Goal: Task Accomplishment & Management: Use online tool/utility

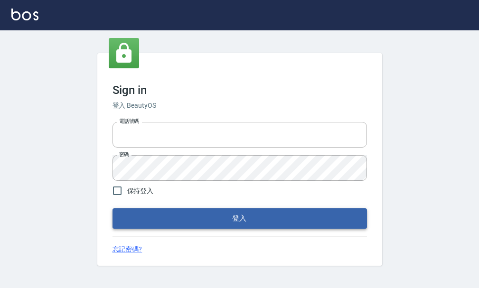
type input "25033354"
click at [202, 216] on button "登入" at bounding box center [239, 218] width 254 height 20
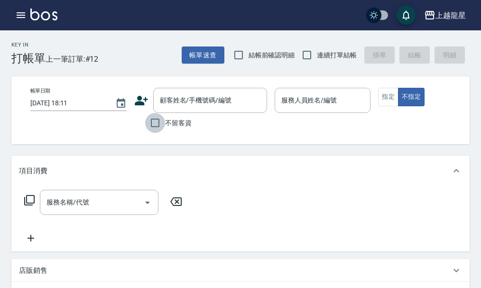
click at [158, 123] on input "不留客資" at bounding box center [155, 123] width 20 height 20
checkbox input "true"
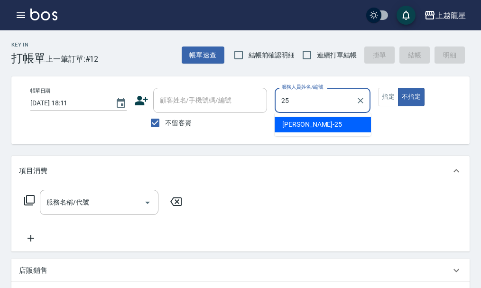
drag, startPoint x: 301, startPoint y: 122, endPoint x: 290, endPoint y: 128, distance: 12.1
click at [300, 124] on span "淑雲 -25" at bounding box center [312, 125] width 60 height 10
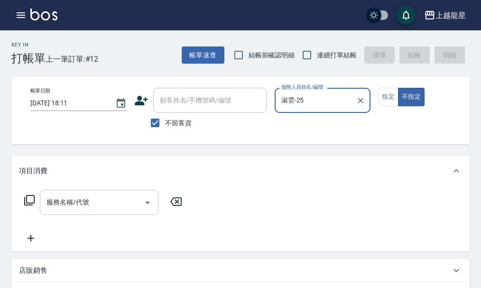
type input "淑雲-25"
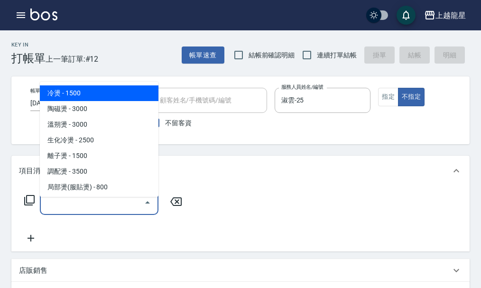
click at [68, 211] on input "服務名稱/代號" at bounding box center [92, 202] width 96 height 17
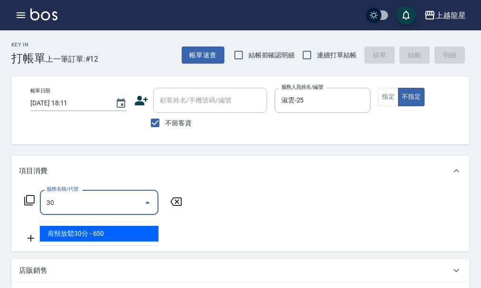
type input "302"
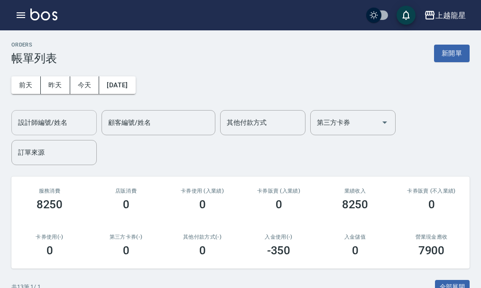
click at [70, 121] on input "設計師編號/姓名" at bounding box center [54, 122] width 77 height 17
type input "10."
click at [46, 122] on input "10." at bounding box center [47, 122] width 63 height 17
click at [86, 124] on icon "Clear" at bounding box center [86, 122] width 9 height 9
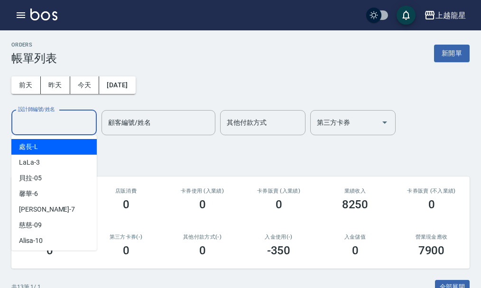
click at [107, 151] on div "設計師編號/姓名 設計師編號/姓名 顧客編號/姓名 顧客編號/姓名 其他付款方式 其他付款方式 第三方卡券 第三方卡券 訂單來源 訂單來源" at bounding box center [240, 137] width 458 height 55
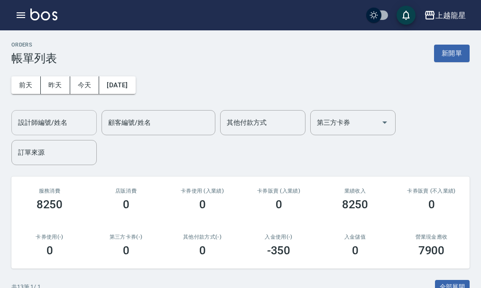
click at [56, 121] on input "設計師編號/姓名" at bounding box center [54, 122] width 77 height 17
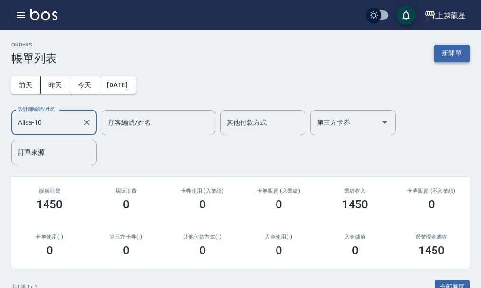
type input "Alisa-10"
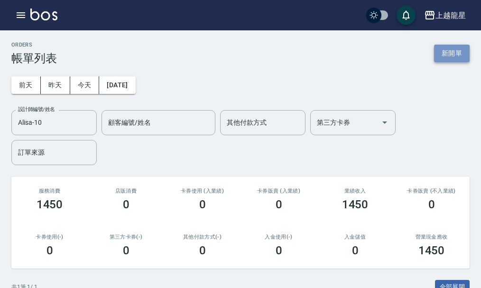
click at [466, 56] on button "新開單" at bounding box center [452, 54] width 36 height 18
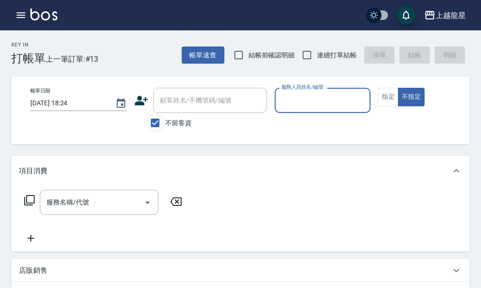
click at [162, 125] on input "不留客資" at bounding box center [155, 123] width 20 height 20
checkbox input "false"
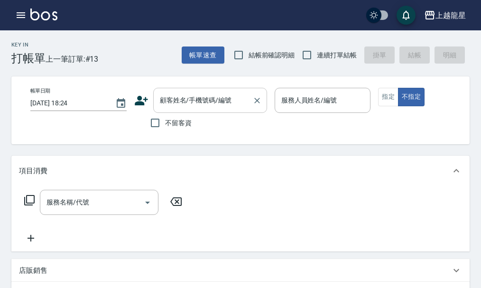
click at [181, 95] on input "顧客姓名/手機號碼/編號" at bounding box center [203, 100] width 91 height 17
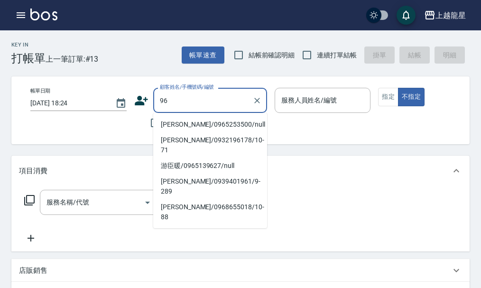
type input "9"
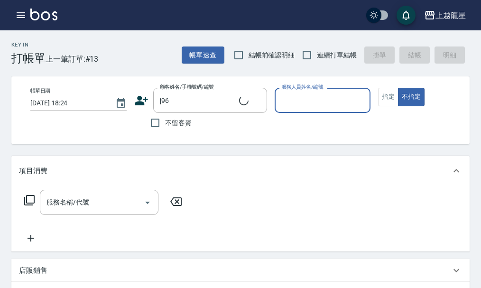
type input "[PERSON_NAME]/0917211385/j96"
type input "Alisa-10"
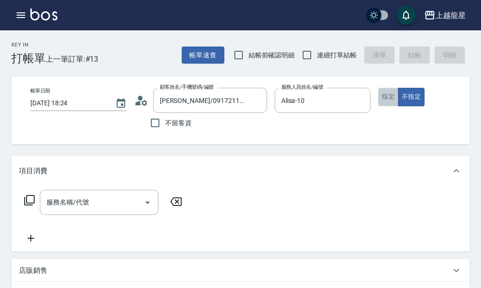
click at [382, 100] on button "指定" at bounding box center [388, 97] width 20 height 19
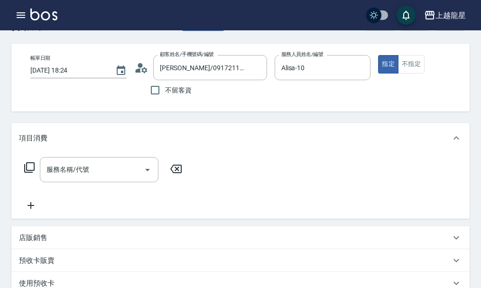
scroll to position [47, 0]
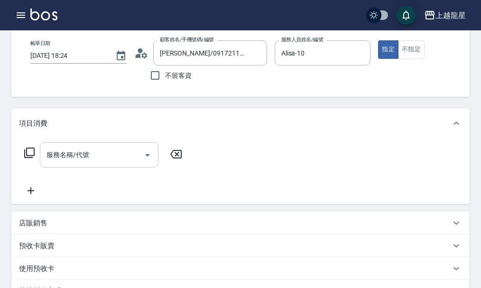
click at [110, 163] on input "服務名稱/代號" at bounding box center [92, 155] width 96 height 17
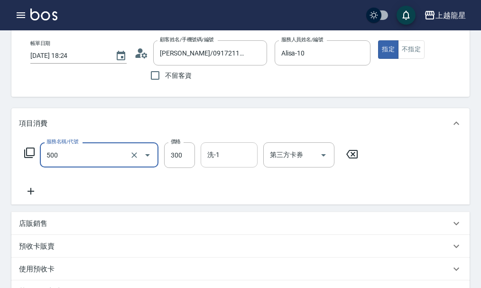
click at [238, 158] on input "洗-1" at bounding box center [229, 155] width 48 height 17
type input "一般洗髮(500)"
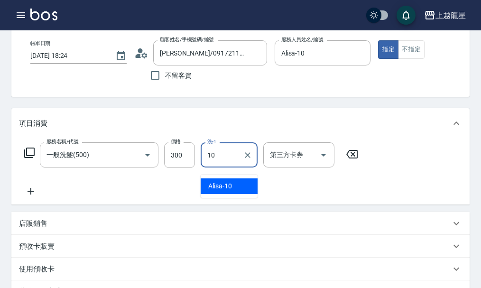
type input "Alisa-10"
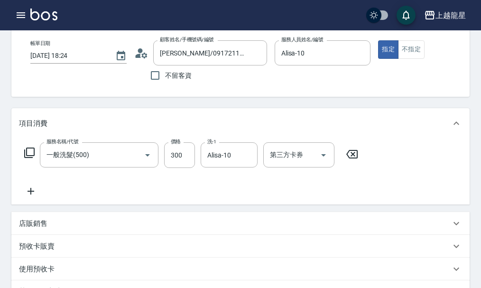
click at [29, 197] on icon at bounding box center [31, 191] width 24 height 11
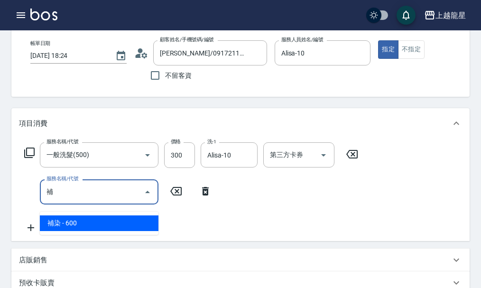
click at [117, 221] on span "補染 - 600" at bounding box center [99, 223] width 119 height 16
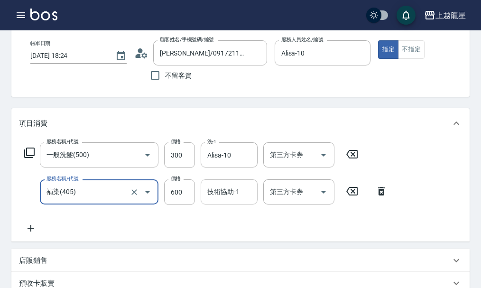
type input "補染(405)"
click at [206, 195] on input "技術協助-1" at bounding box center [229, 192] width 48 height 17
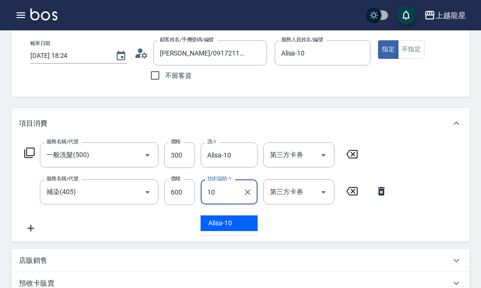
type input "Alisa-10"
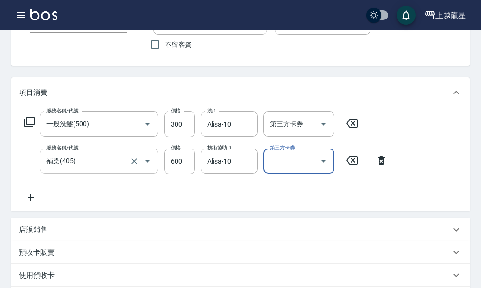
scroll to position [95, 0]
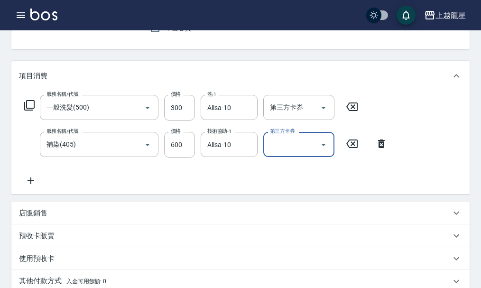
click at [28, 186] on icon at bounding box center [31, 180] width 24 height 11
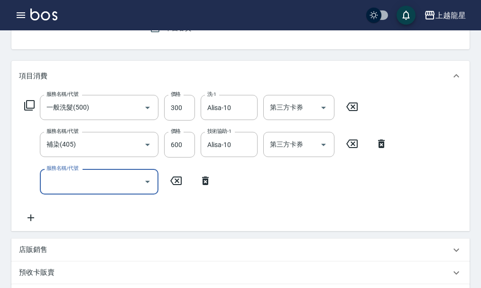
click at [209, 186] on icon at bounding box center [206, 180] width 24 height 11
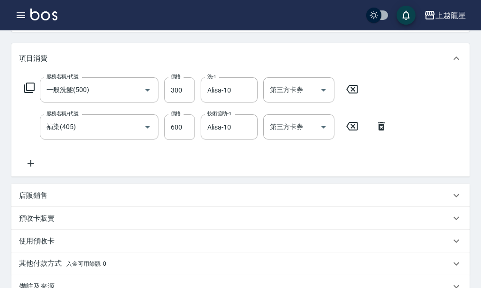
scroll to position [142, 0]
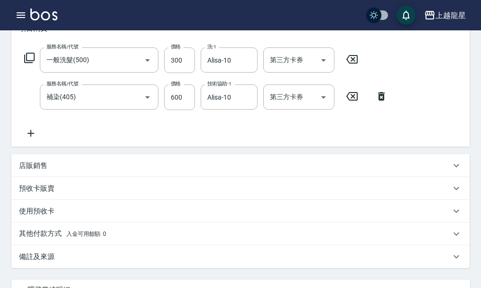
click at [94, 171] on div "店販銷售" at bounding box center [235, 166] width 432 height 10
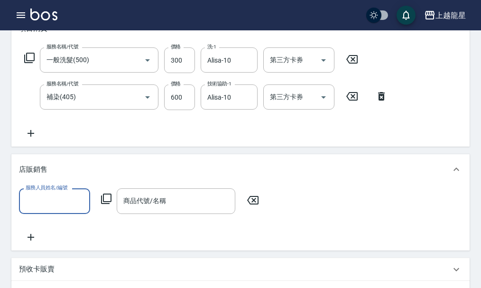
scroll to position [0, 0]
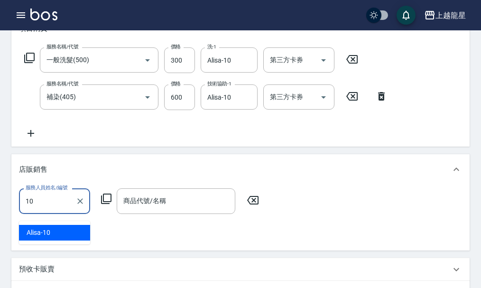
type input "Alisa-10"
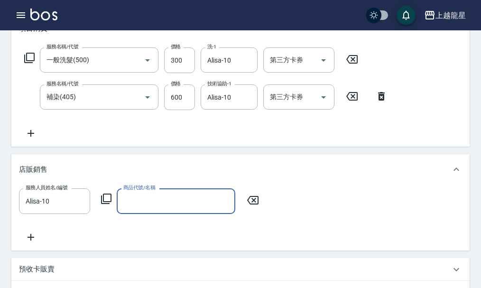
click at [110, 205] on icon at bounding box center [106, 198] width 11 height 11
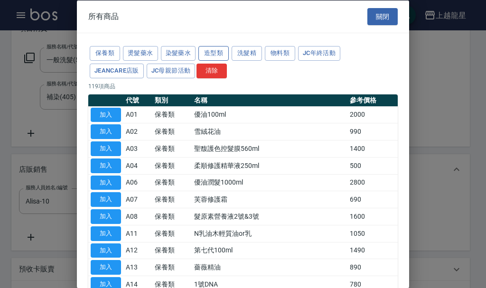
click at [215, 54] on button "造型類" at bounding box center [213, 53] width 30 height 15
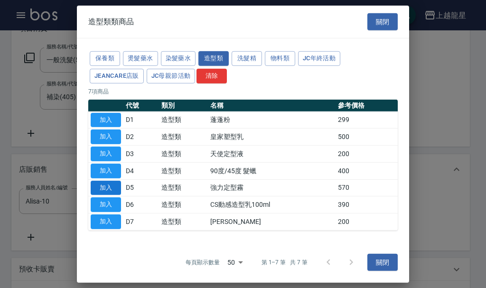
click at [98, 188] on button "加入" at bounding box center [106, 187] width 30 height 15
type input "強力定型霧"
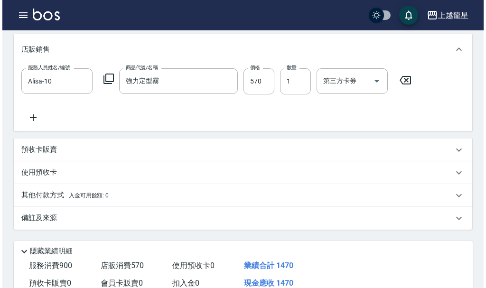
scroll to position [142, 0]
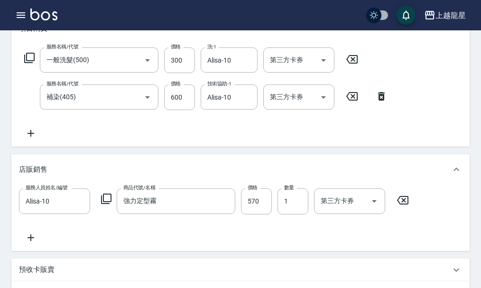
click at [105, 205] on icon at bounding box center [106, 198] width 11 height 11
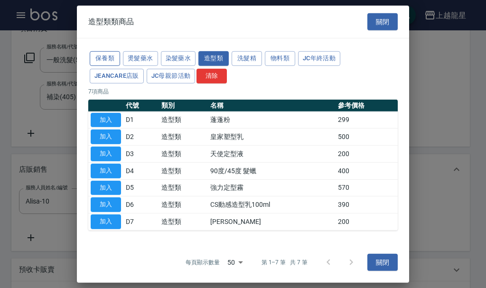
click at [110, 56] on button "保養類" at bounding box center [105, 58] width 30 height 15
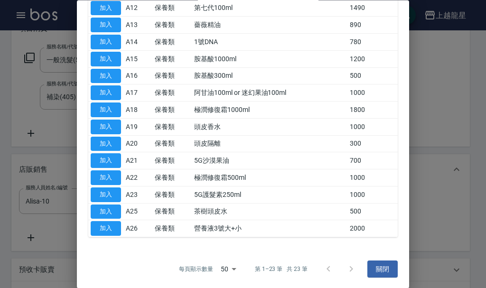
scroll to position [243, 0]
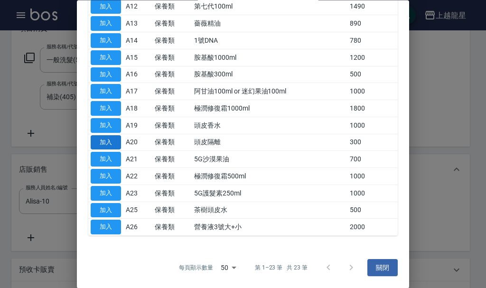
click at [107, 141] on button "加入" at bounding box center [106, 142] width 30 height 15
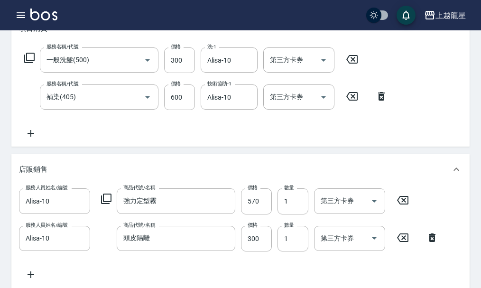
click at [428, 243] on icon at bounding box center [432, 237] width 24 height 11
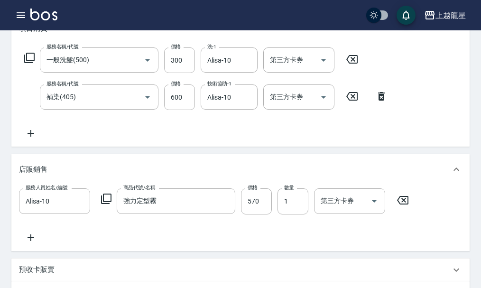
click at [404, 206] on icon at bounding box center [403, 200] width 24 height 11
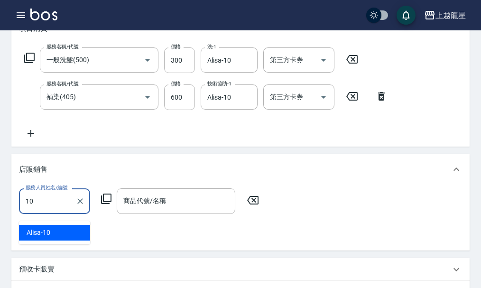
type input "Alisa-10"
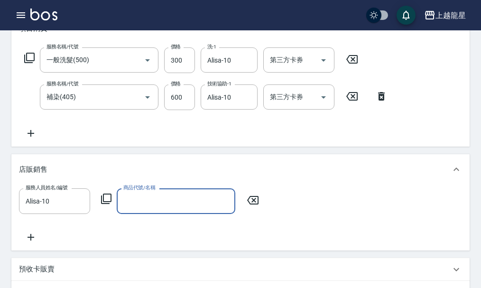
click at [102, 205] on icon at bounding box center [106, 198] width 11 height 11
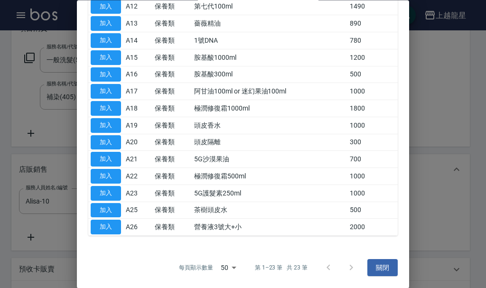
click at [121, 143] on td "加入" at bounding box center [105, 142] width 35 height 17
click at [118, 142] on button "加入" at bounding box center [106, 142] width 30 height 15
type input "頭皮隔離"
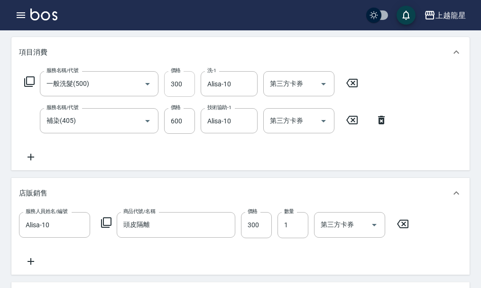
scroll to position [95, 0]
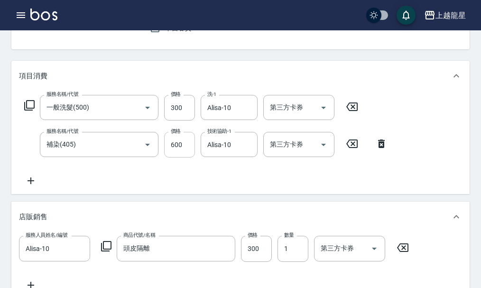
click at [182, 152] on input "600" at bounding box center [179, 145] width 31 height 26
type input "650"
drag, startPoint x: 319, startPoint y: 179, endPoint x: 316, endPoint y: 183, distance: 4.9
click at [320, 181] on div "服務名稱/代號 一般洗髮(500) 服務名稱/代號 價格 300 價格 洗-1 Alisa-10 洗-1 第三方卡券 第三方卡券 服務名稱/代號 補染(405…" at bounding box center [206, 141] width 374 height 92
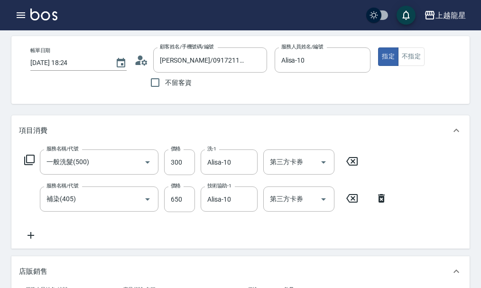
scroll to position [0, 0]
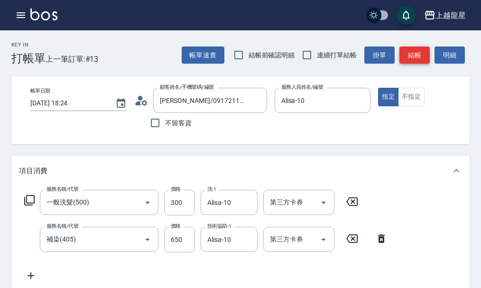
click at [417, 57] on button "結帳" at bounding box center [415, 56] width 30 height 18
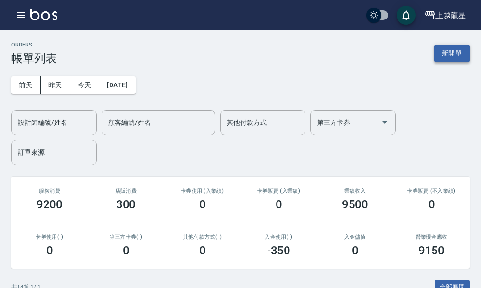
click at [455, 52] on button "新開單" at bounding box center [452, 54] width 36 height 18
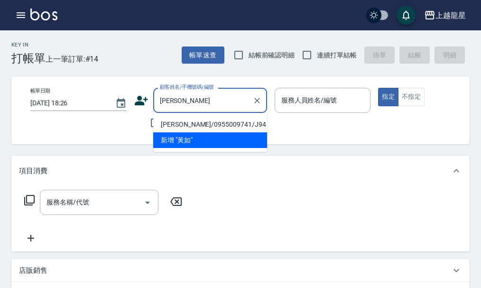
click at [197, 122] on li "[PERSON_NAME]/0955009741/J94" at bounding box center [210, 125] width 114 height 16
type input "[PERSON_NAME]/0955009741/J94"
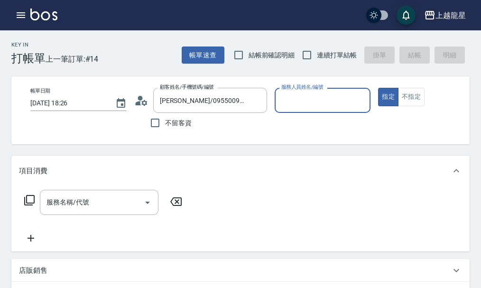
type input "Alisa-10"
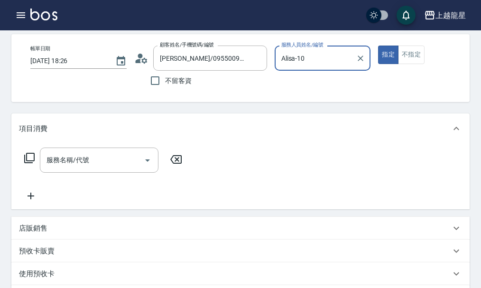
scroll to position [95, 0]
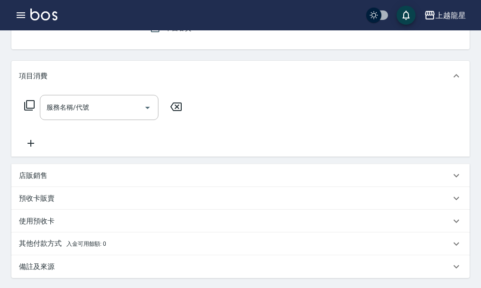
click at [26, 181] on p "店販銷售" at bounding box center [33, 176] width 28 height 10
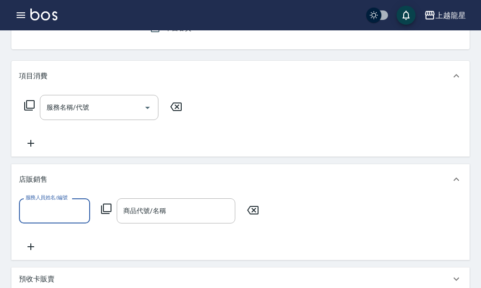
scroll to position [0, 0]
type input "Alisa-10"
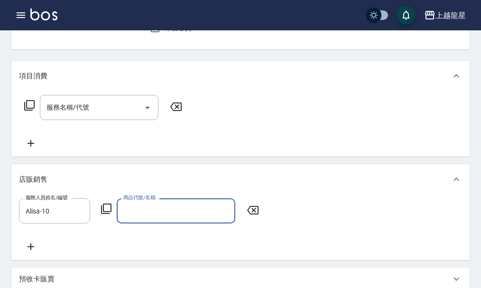
click at [105, 214] on icon at bounding box center [106, 208] width 11 height 11
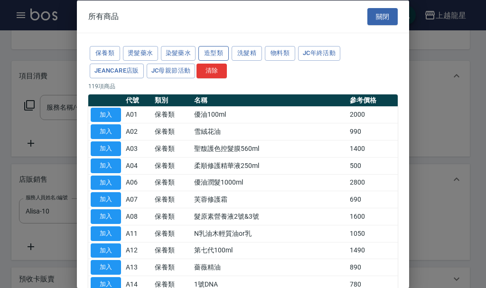
click at [214, 57] on button "造型類" at bounding box center [213, 53] width 30 height 15
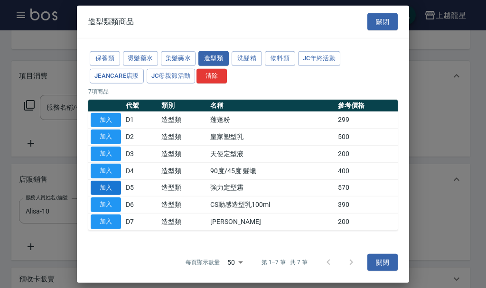
click at [102, 184] on button "加入" at bounding box center [106, 187] width 30 height 15
type input "強力定型霧"
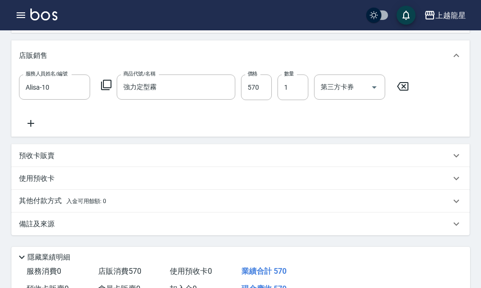
scroll to position [331, 0]
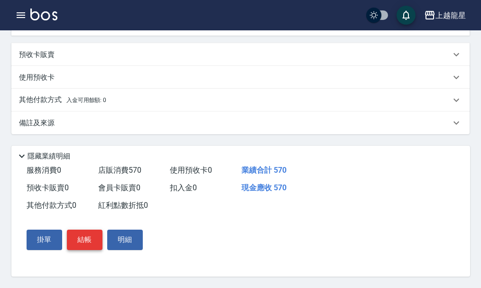
click at [79, 240] on button "結帳" at bounding box center [85, 240] width 36 height 20
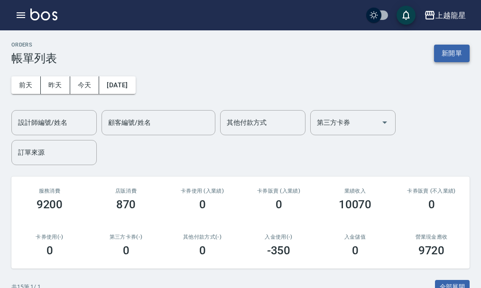
click at [449, 45] on button "新開單" at bounding box center [452, 54] width 36 height 18
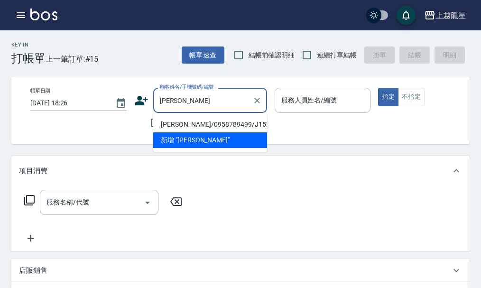
click at [246, 124] on li "[PERSON_NAME]/0958789499/J152" at bounding box center [210, 125] width 114 height 16
type input "[PERSON_NAME]/0958789499/J152"
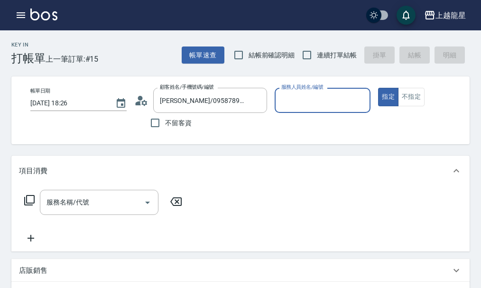
type input "Alisa-10"
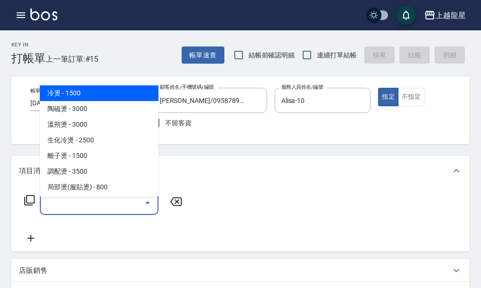
click at [110, 202] on input "服務名稱/代號" at bounding box center [92, 202] width 96 height 17
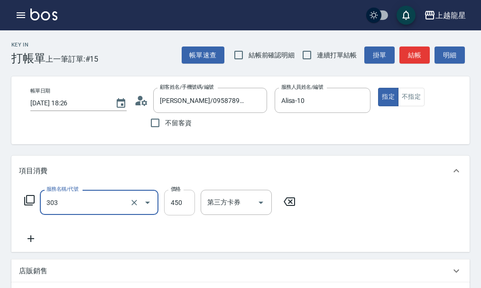
click at [177, 206] on input "450" at bounding box center [179, 203] width 31 height 26
type input "剪髮(303)"
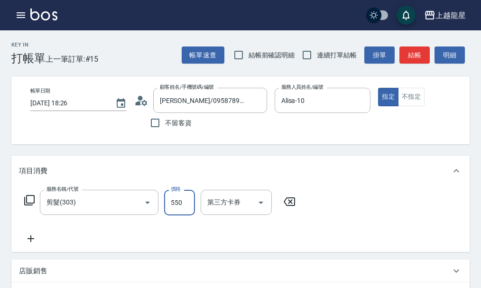
type input "550"
click at [409, 63] on div "帳單速查 結帳前確認明細 連續打單結帳 掛單 結帳 明細" at bounding box center [326, 55] width 288 height 20
click at [427, 56] on button "結帳" at bounding box center [415, 56] width 30 height 18
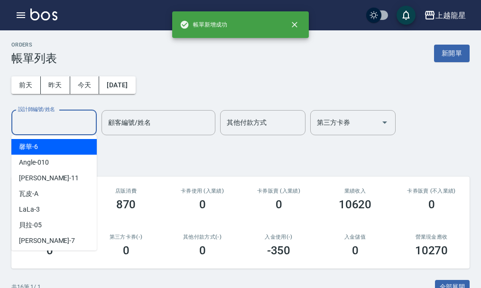
click at [46, 130] on input "設計師編號/姓名" at bounding box center [54, 122] width 77 height 17
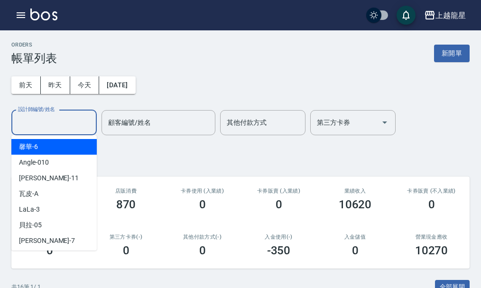
click at [57, 131] on div "設計師編號/姓名" at bounding box center [53, 122] width 85 height 25
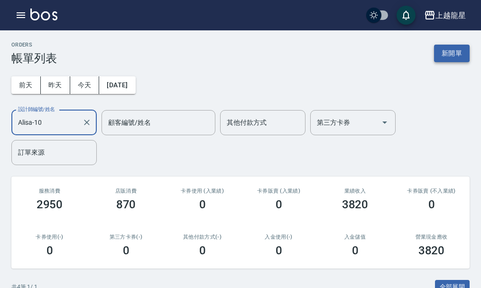
type input "Alisa-10"
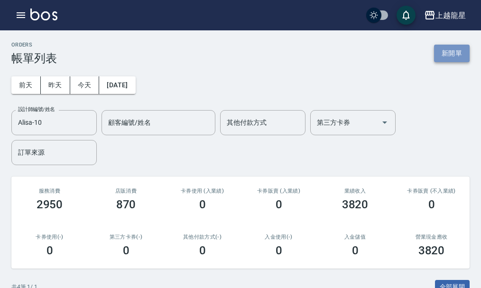
click at [455, 51] on button "新開單" at bounding box center [452, 54] width 36 height 18
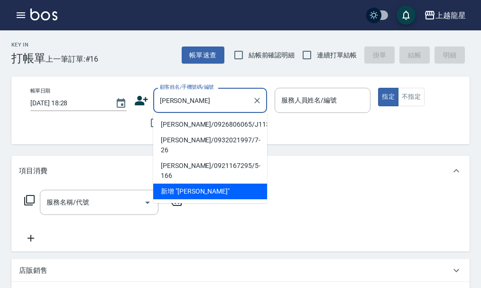
click at [186, 128] on li "[PERSON_NAME]/0926806065/J113" at bounding box center [210, 125] width 114 height 16
type input "[PERSON_NAME]/0926806065/J113"
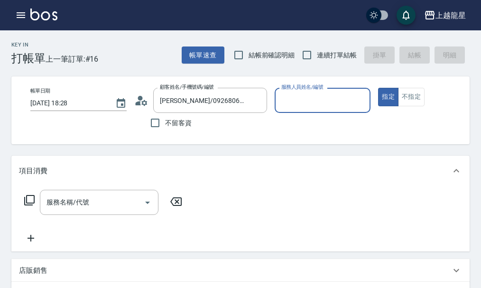
type input "Alisa-10"
click at [255, 103] on icon "Clear" at bounding box center [256, 100] width 9 height 9
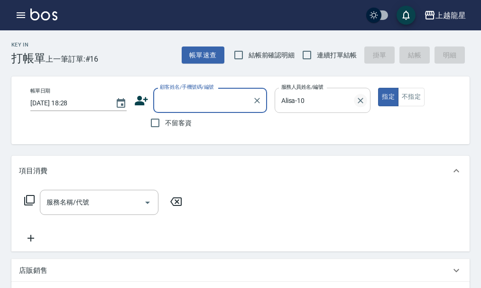
click at [360, 102] on icon "Clear" at bounding box center [361, 101] width 6 height 6
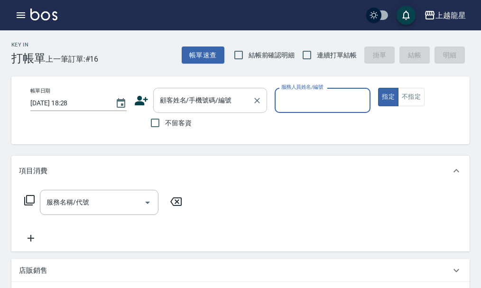
click at [175, 104] on input "顧客姓名/手機號碼/編號" at bounding box center [203, 100] width 91 height 17
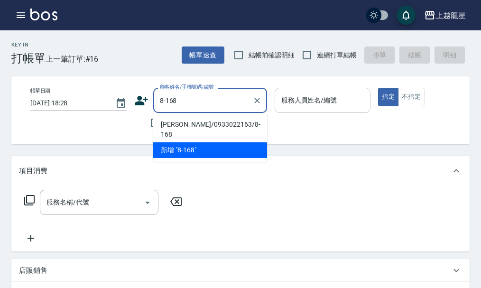
click at [175, 126] on li "[PERSON_NAME]/0933022163/8-168" at bounding box center [210, 130] width 114 height 26
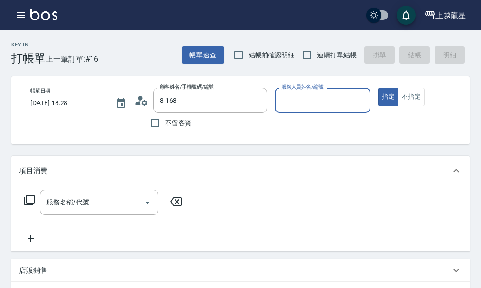
type input "[PERSON_NAME]/0933022163/8-168"
type input "雅君-7"
click at [100, 211] on input "服務名稱/代號" at bounding box center [92, 202] width 96 height 17
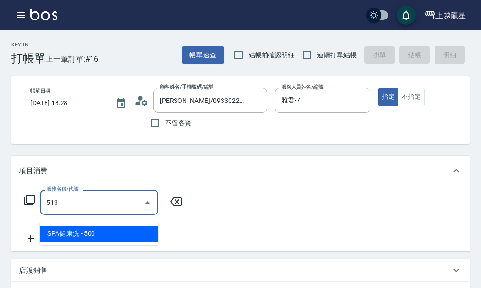
type input "SPA健康洗(513)"
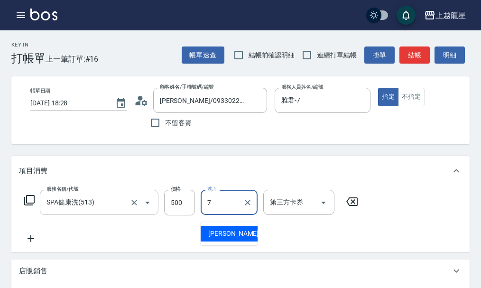
type input "雅君-7"
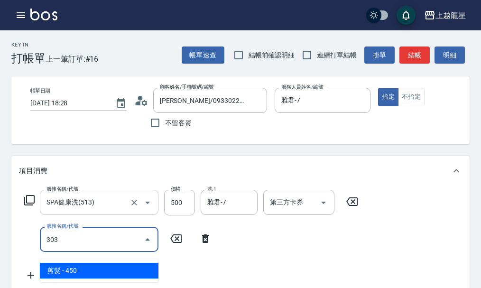
type input "剪髮(303)"
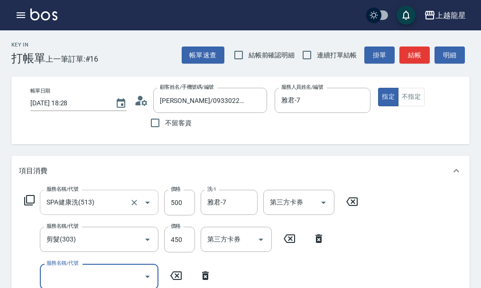
scroll to position [4, 0]
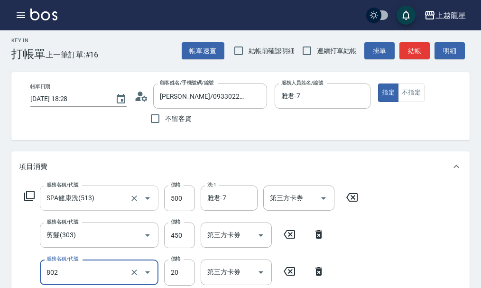
type input "潤絲(802)"
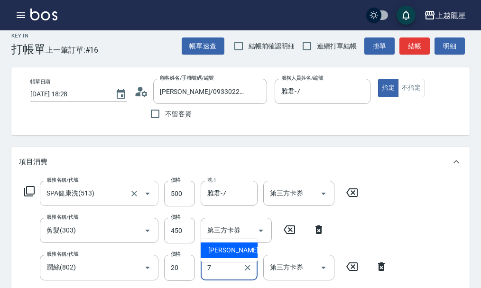
type input "雅君-7"
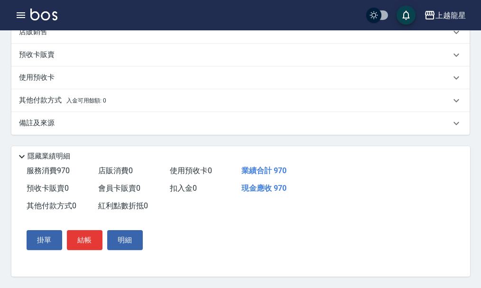
scroll to position [325, 0]
click at [92, 237] on button "結帳" at bounding box center [85, 240] width 36 height 20
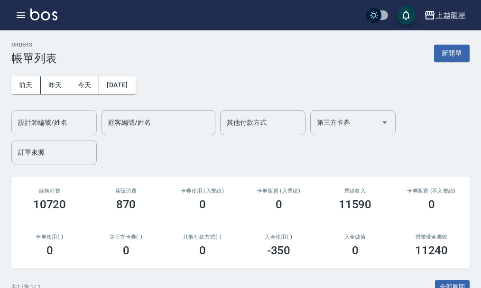
click at [88, 127] on input "設計師編號/姓名" at bounding box center [54, 122] width 77 height 17
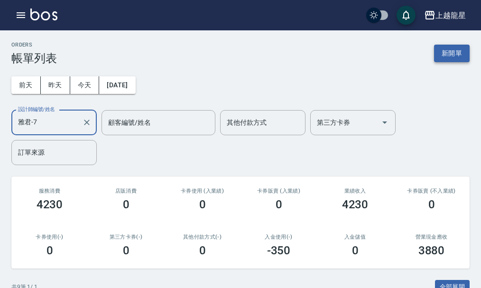
type input "雅君-7"
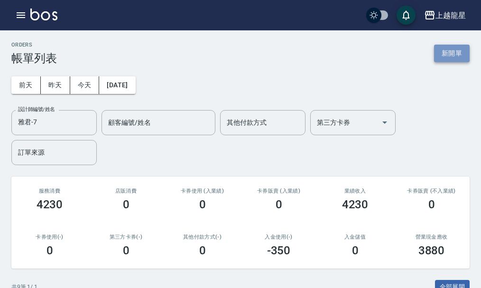
click at [450, 56] on button "新開單" at bounding box center [452, 54] width 36 height 18
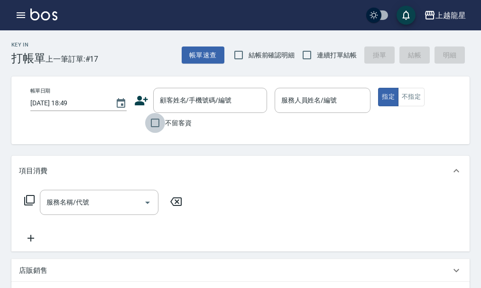
click at [155, 127] on input "不留客資" at bounding box center [155, 123] width 20 height 20
checkbox input "true"
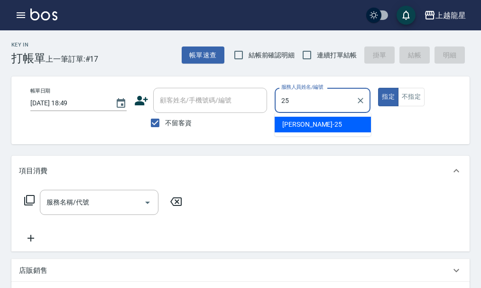
click at [317, 123] on div "淑雲 -25" at bounding box center [323, 125] width 96 height 16
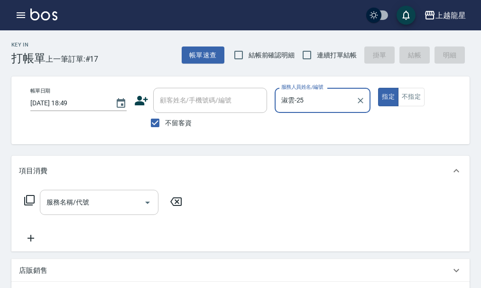
type input "淑雲-25"
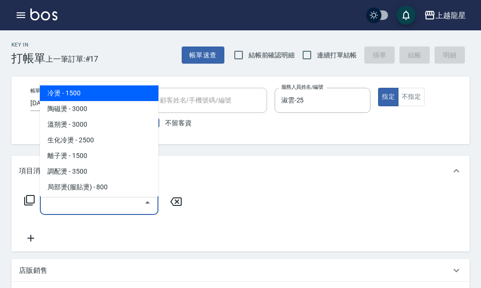
click at [92, 205] on input "服務名稱/代號" at bounding box center [92, 202] width 96 height 17
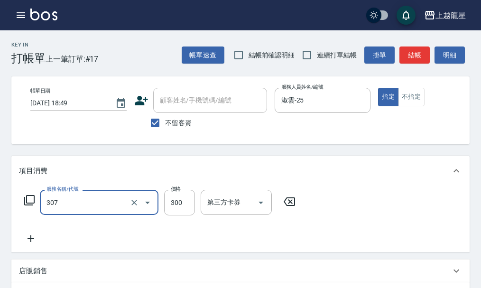
type input "剪髮(高中)(307)"
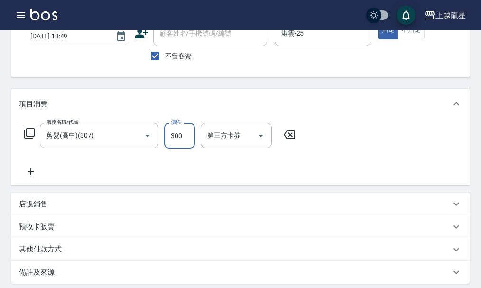
scroll to position [95, 0]
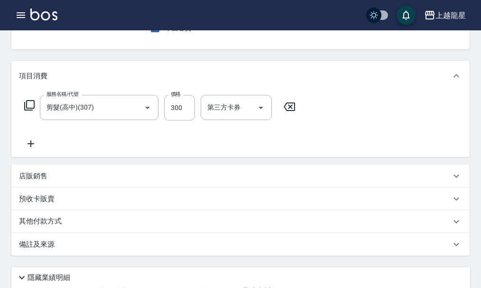
click at [44, 178] on p "店販銷售" at bounding box center [33, 176] width 28 height 10
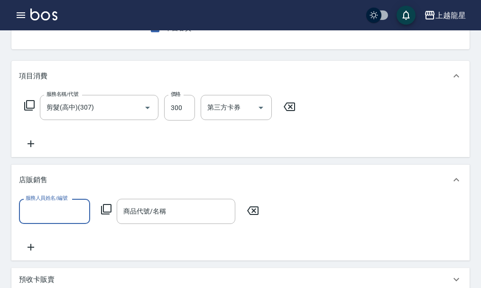
scroll to position [0, 0]
click at [68, 239] on div "淑雲 -25" at bounding box center [54, 243] width 71 height 16
type input "淑雲-25"
click at [105, 214] on icon at bounding box center [106, 209] width 11 height 11
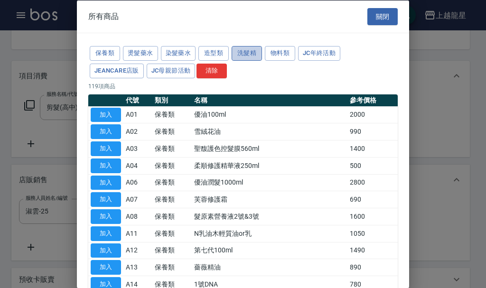
click at [239, 55] on button "洗髮精" at bounding box center [247, 53] width 30 height 15
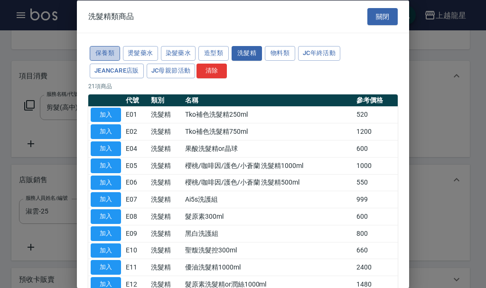
click at [97, 52] on button "保養類" at bounding box center [105, 53] width 30 height 15
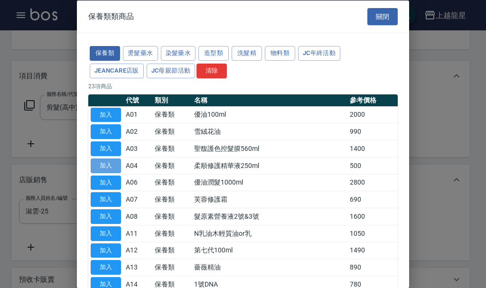
click at [108, 166] on button "加入" at bounding box center [106, 165] width 30 height 15
type input "柔順修護精華液250ml"
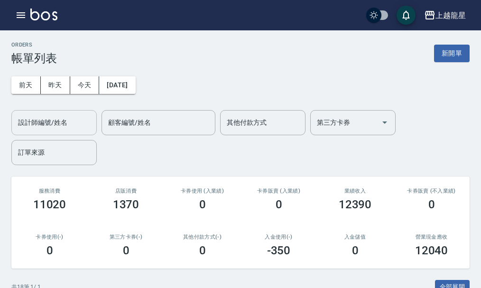
click at [49, 118] on input "設計師編號/姓名" at bounding box center [54, 122] width 77 height 17
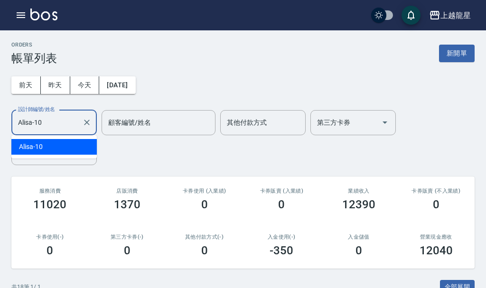
type input "Alisa-10"
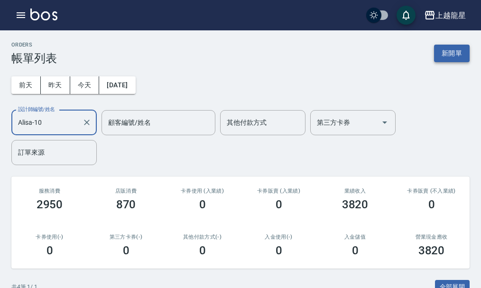
click at [441, 49] on button "新開單" at bounding box center [452, 54] width 36 height 18
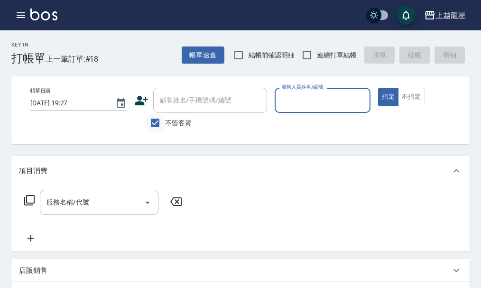
click at [157, 117] on input "不留客資" at bounding box center [155, 123] width 20 height 20
checkbox input "false"
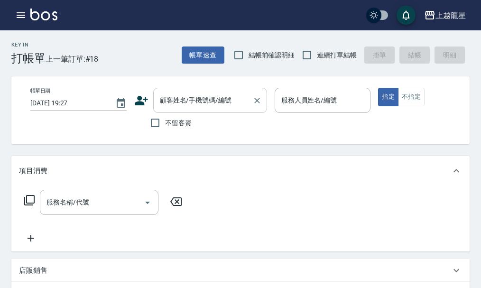
click at [168, 112] on div "顧客姓名/手機號碼/編號" at bounding box center [210, 100] width 114 height 25
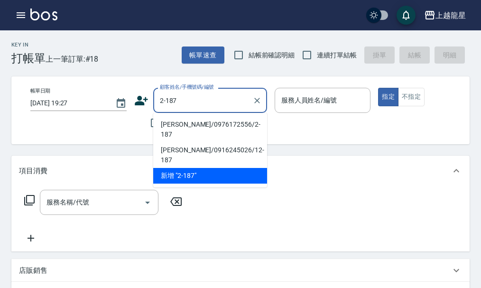
click at [167, 126] on li "[PERSON_NAME]/0976172556/2-187" at bounding box center [210, 130] width 114 height 26
type input "[PERSON_NAME]/0976172556/2-187"
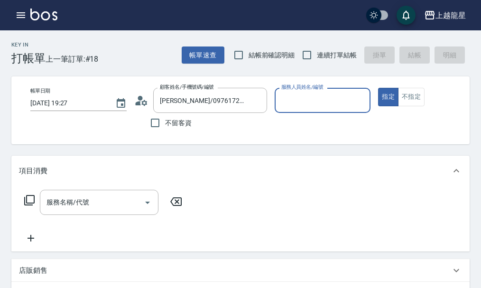
type input "雅君-7"
click at [102, 196] on div "服務名稱/代號 服務名稱/代號" at bounding box center [240, 218] width 458 height 65
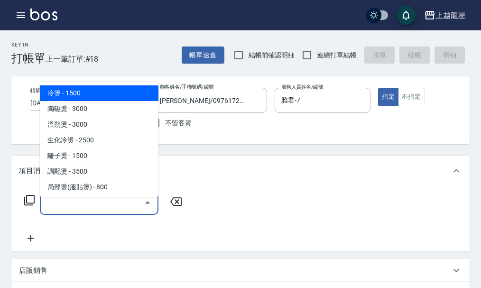
click at [103, 211] on input "服務名稱/代號" at bounding box center [92, 202] width 96 height 17
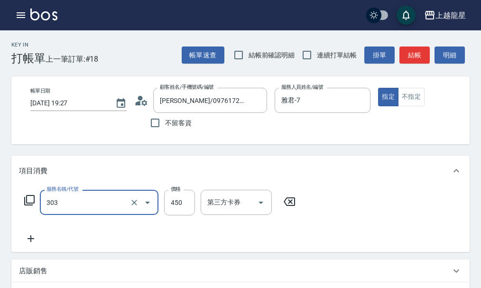
type input "剪髮(303)"
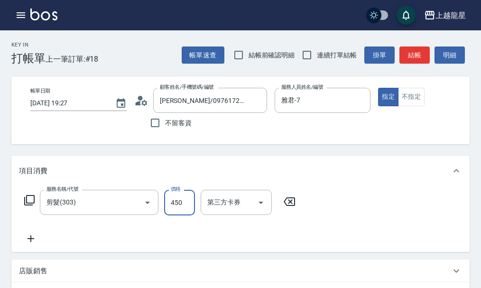
click at [418, 55] on button "結帳" at bounding box center [415, 56] width 30 height 18
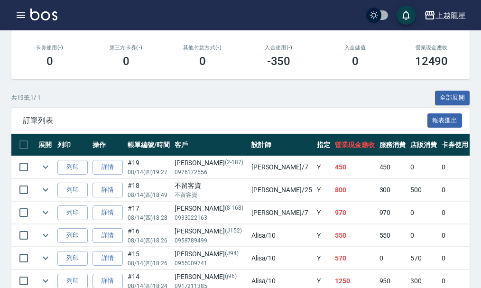
scroll to position [190, 0]
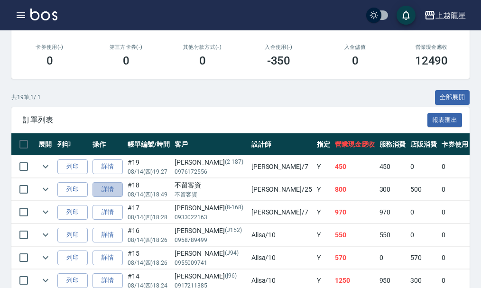
click at [117, 191] on link "詳情" at bounding box center [108, 189] width 30 height 15
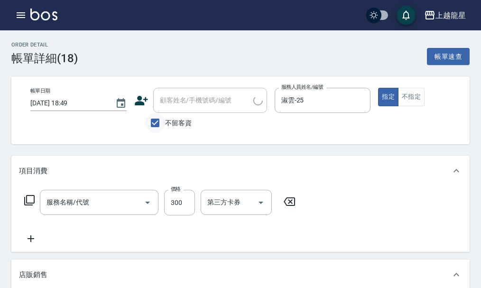
type input "[DATE] 18:49"
checkbox input "true"
type input "淑雲-25"
type input "剪髮(高中)(307)"
type input "柔順修護精華液250ml"
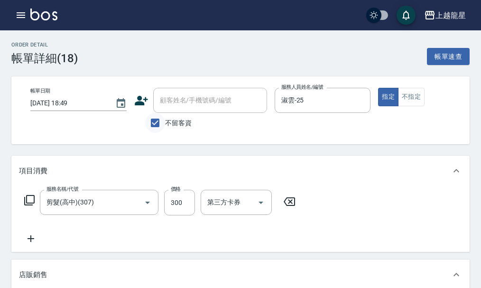
click at [156, 121] on input "不留客資" at bounding box center [155, 123] width 20 height 20
checkbox input "false"
click at [165, 108] on input "顧客姓名/手機號碼/編號" at bounding box center [203, 100] width 91 height 17
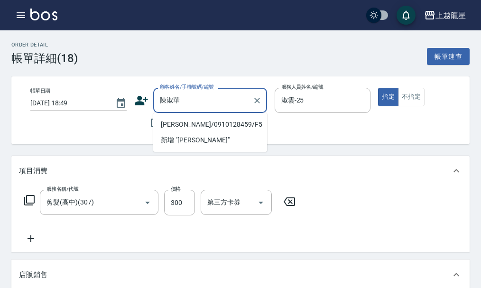
click at [197, 120] on li "[PERSON_NAME]/0910128459/F5" at bounding box center [210, 125] width 114 height 16
type input "[PERSON_NAME]/0910128459/F5"
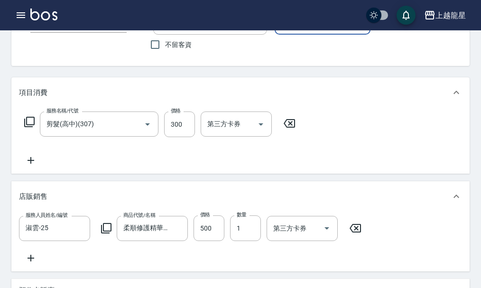
scroll to position [142, 0]
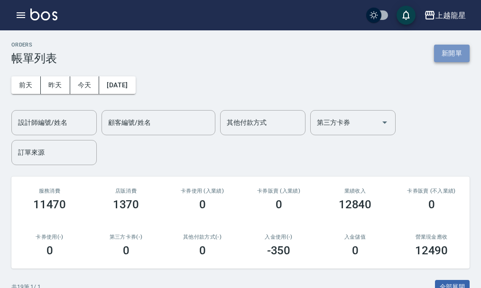
click at [458, 51] on button "新開單" at bounding box center [452, 54] width 36 height 18
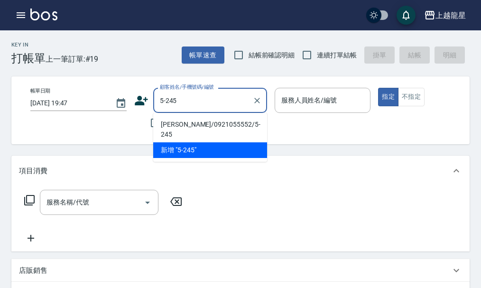
click at [191, 125] on li "[PERSON_NAME]/0921055552/5-245" at bounding box center [210, 130] width 114 height 26
type input "[PERSON_NAME]/0921055552/5-245"
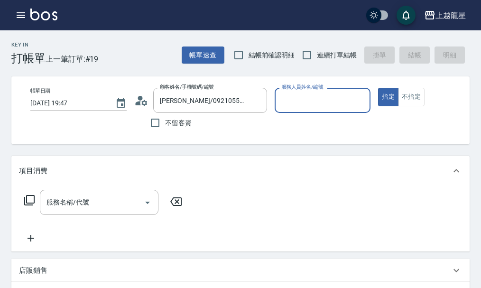
type input "淑雲-25"
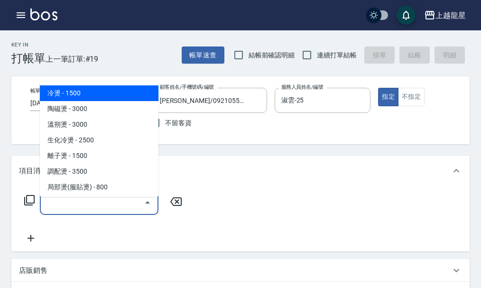
click at [93, 209] on input "服務名稱/代號" at bounding box center [92, 202] width 96 height 17
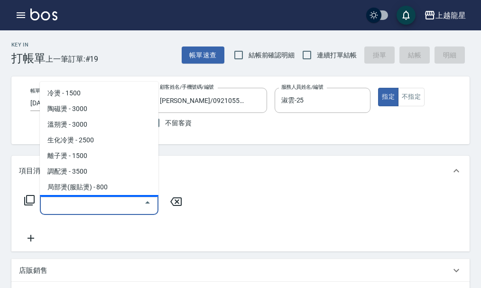
click at [179, 207] on icon at bounding box center [176, 201] width 24 height 11
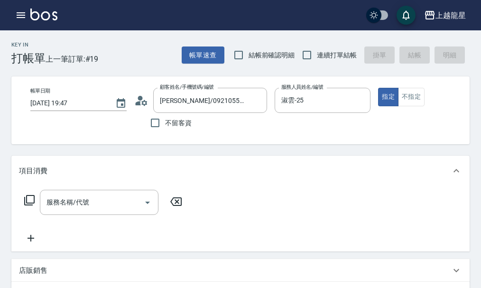
click at [34, 205] on icon at bounding box center [29, 200] width 10 height 10
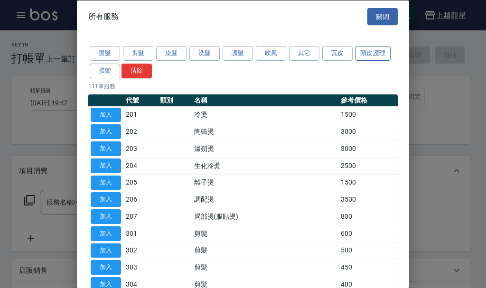
click at [375, 52] on button "頭皮護理" at bounding box center [372, 53] width 35 height 15
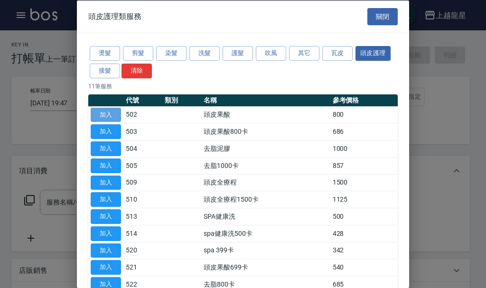
click at [102, 114] on button "加入" at bounding box center [106, 114] width 30 height 15
type input "頭皮果酸(502)"
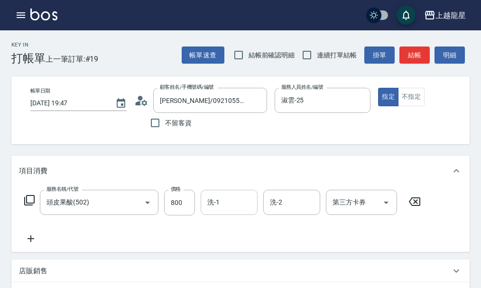
click at [221, 211] on input "洗-1" at bounding box center [229, 202] width 48 height 17
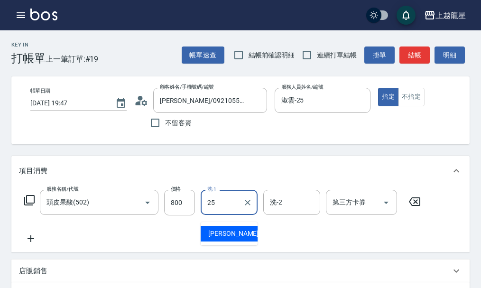
type input "淑雲-25"
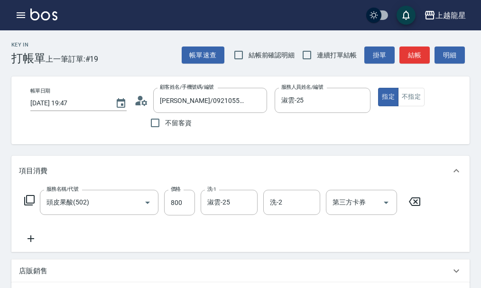
click at [34, 244] on icon at bounding box center [31, 238] width 24 height 11
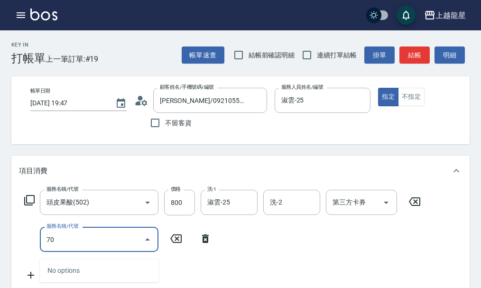
type input "708"
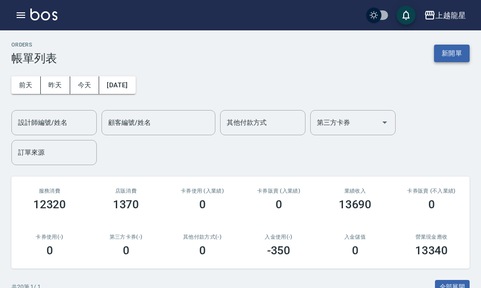
click at [444, 59] on button "新開單" at bounding box center [452, 54] width 36 height 18
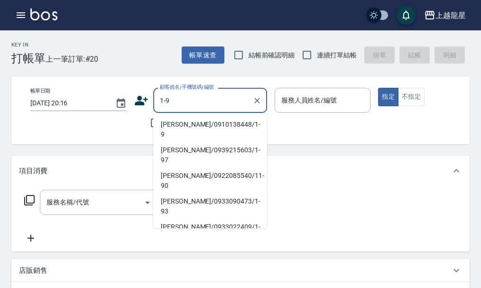
click at [187, 122] on li "[PERSON_NAME]/0910138448/1-9" at bounding box center [210, 130] width 114 height 26
type input "[PERSON_NAME]/0910138448/1-9"
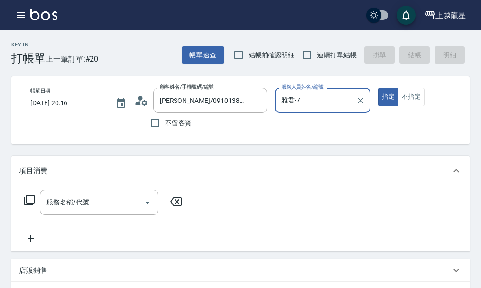
type input "雅君-7"
click at [84, 211] on input "服務名稱/代號" at bounding box center [92, 202] width 96 height 17
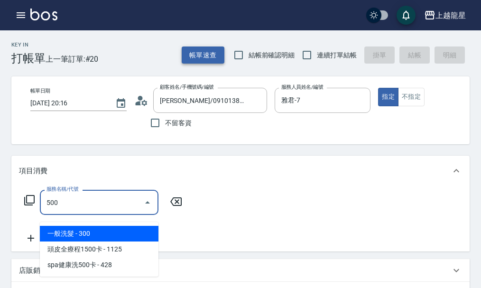
type input "一般洗髮(500)"
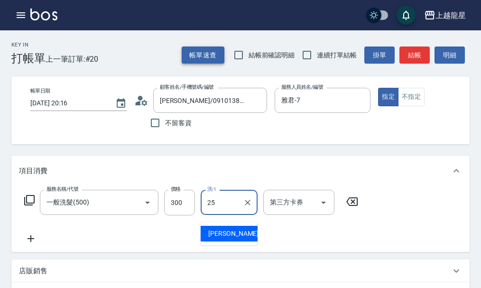
type input "淑雲-25"
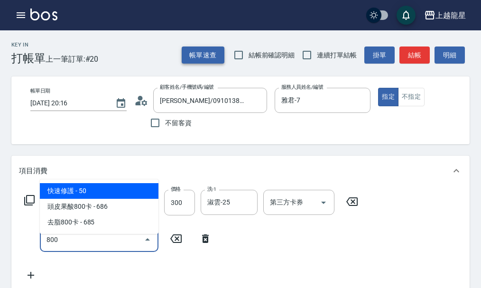
type input "快速修護(800)"
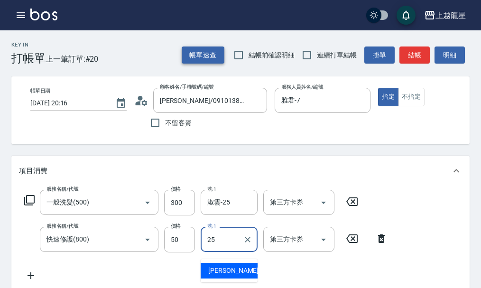
type input "淑雲-25"
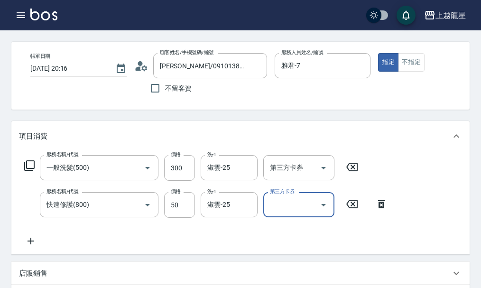
scroll to position [237, 0]
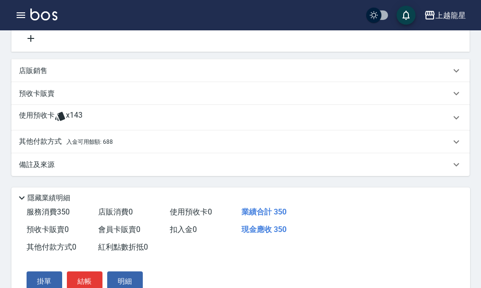
click at [103, 147] on p "其他付款方式 入金可用餘額: 688" at bounding box center [66, 142] width 94 height 10
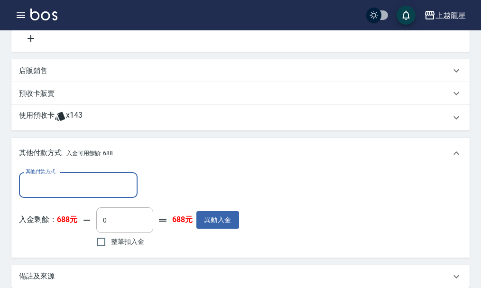
scroll to position [0, 0]
click at [121, 241] on label "整筆扣入金" at bounding box center [117, 242] width 53 height 20
click at [111, 241] on input "整筆扣入金" at bounding box center [101, 242] width 20 height 20
checkbox input "true"
type input "350"
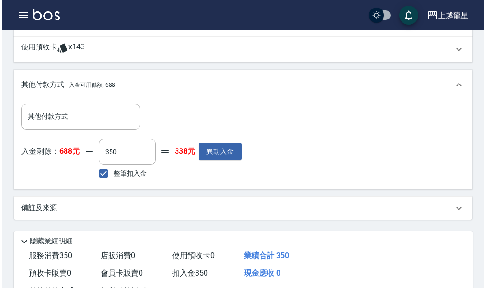
scroll to position [402, 0]
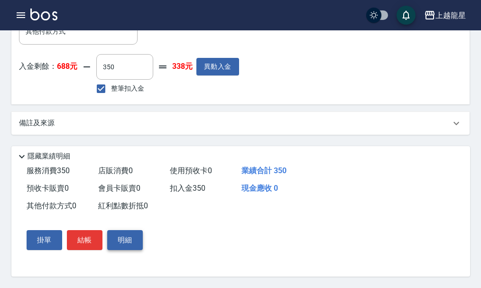
click at [125, 234] on button "明細" at bounding box center [125, 240] width 36 height 20
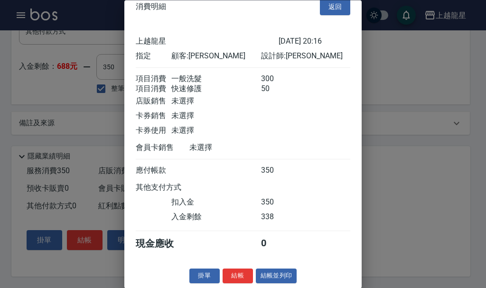
scroll to position [28, 0]
click at [256, 270] on button "結帳並列印" at bounding box center [276, 276] width 41 height 15
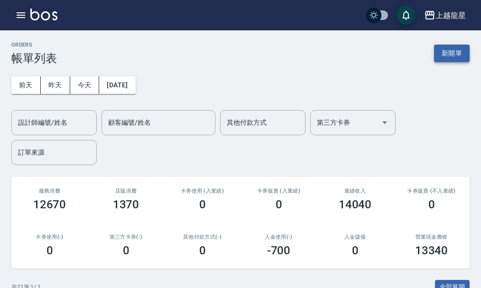
click at [459, 49] on button "新開單" at bounding box center [452, 54] width 36 height 18
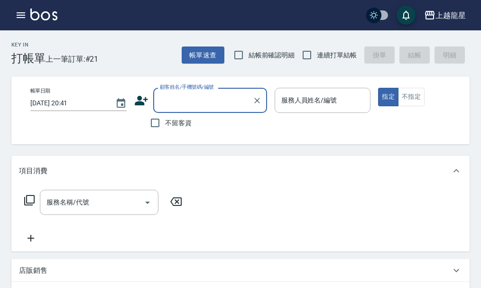
click at [207, 102] on input "顧客姓名/手機號碼/編號" at bounding box center [203, 100] width 91 height 17
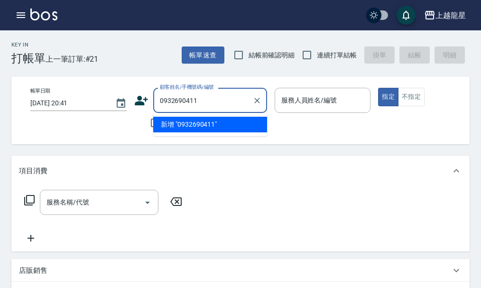
click at [201, 123] on li "新增 "0932690411"" at bounding box center [210, 125] width 114 height 16
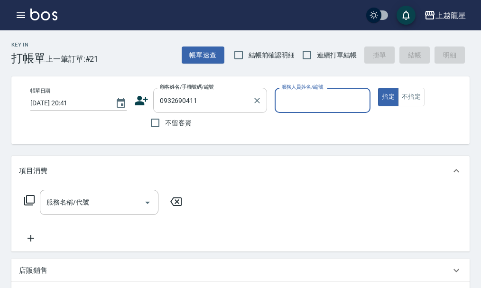
click at [156, 100] on div "0932690411 顧客姓名/手機號碼/編號" at bounding box center [210, 100] width 114 height 25
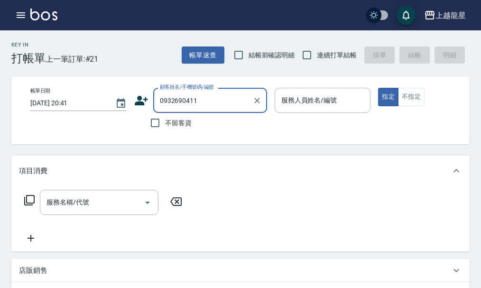
click at [158, 101] on input "0932690411" at bounding box center [203, 100] width 91 height 17
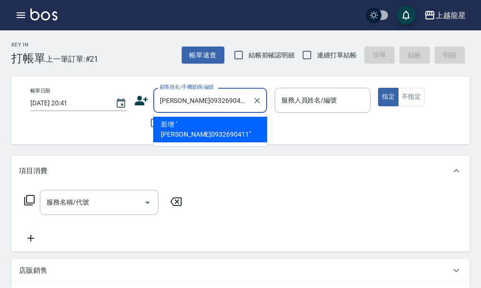
click at [226, 122] on li "新增 "[PERSON_NAME]0932690411"" at bounding box center [210, 130] width 114 height 26
type input "[PERSON_NAME]0932690411"
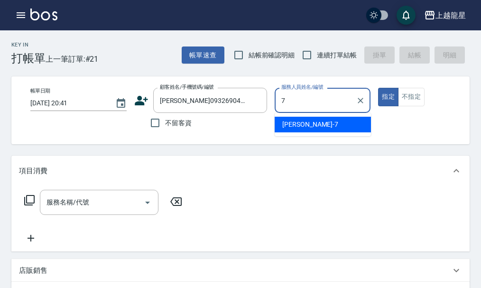
type input "雅君-7"
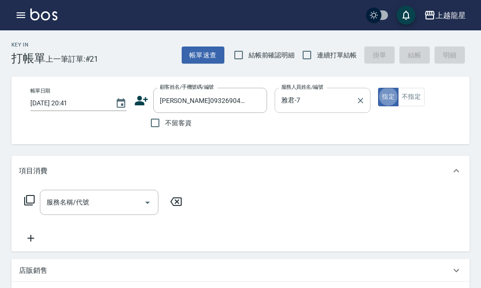
type button "true"
click at [71, 207] on div "服務名稱/代號 服務名稱/代號" at bounding box center [99, 202] width 119 height 25
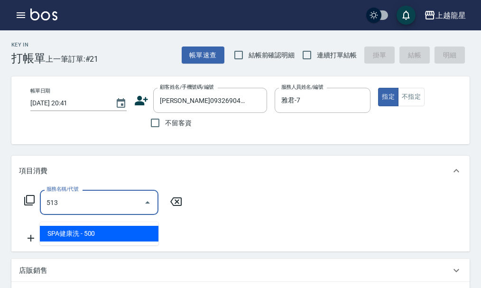
type input "SPA健康洗(513)"
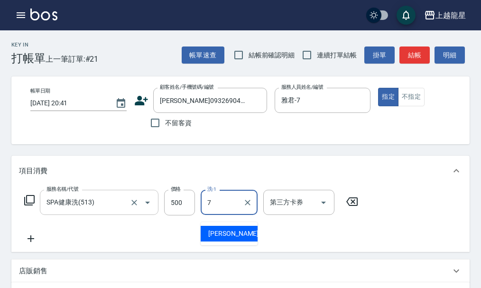
type input "雅君-7"
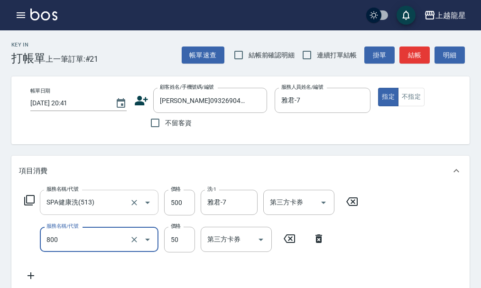
type input "快速修護(800)"
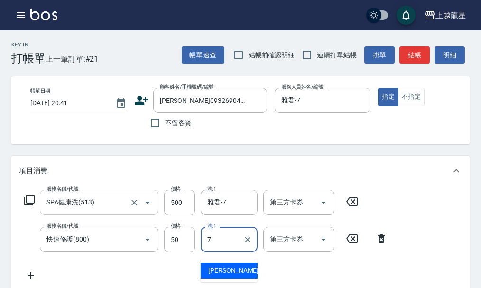
type input "雅君-7"
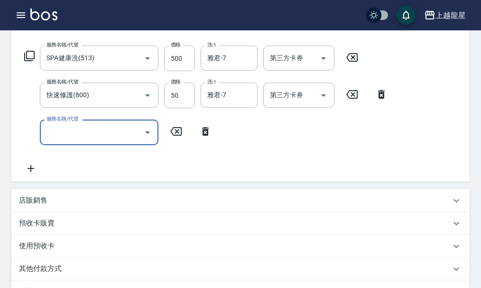
scroll to position [147, 0]
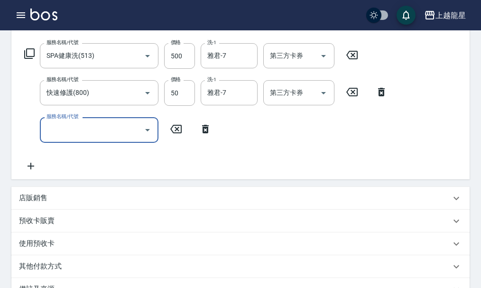
click at [37, 210] on div "店販銷售" at bounding box center [240, 198] width 458 height 23
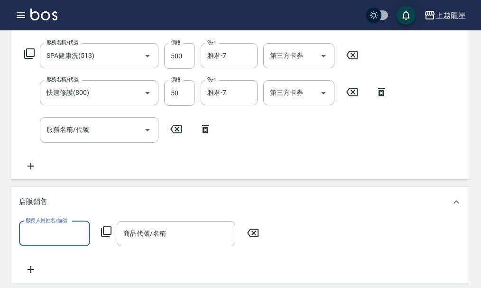
scroll to position [0, 0]
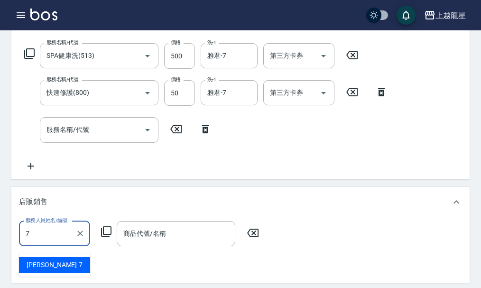
type input "雅君-7"
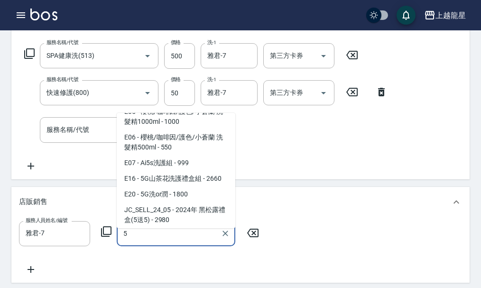
scroll to position [237, 0]
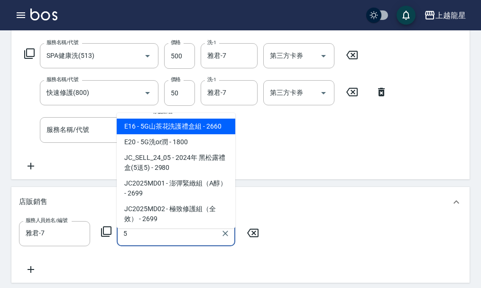
click at [195, 134] on span "E16 - 5G山茶花洗護禮盒組 - 2660" at bounding box center [176, 127] width 119 height 16
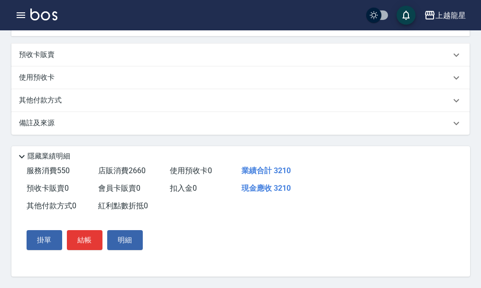
scroll to position [405, 0]
type input "5G山茶花洗護禮盒組"
click at [89, 241] on button "結帳" at bounding box center [85, 240] width 36 height 20
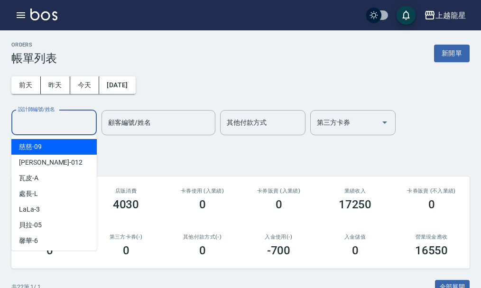
click at [61, 121] on input "設計師編號/姓名" at bounding box center [54, 122] width 77 height 17
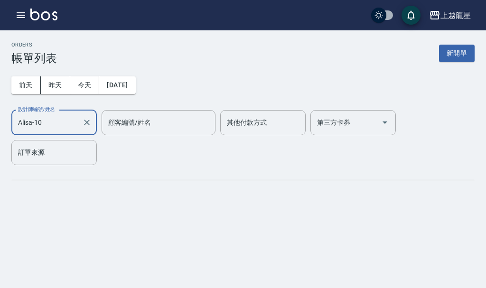
type input "Alisa-10"
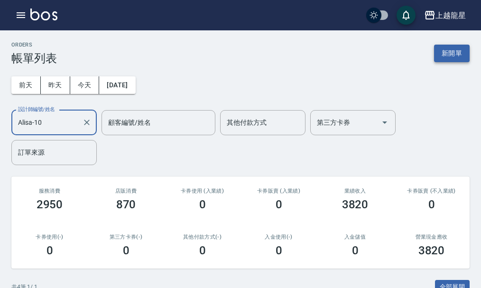
click at [463, 50] on button "新開單" at bounding box center [452, 54] width 36 height 18
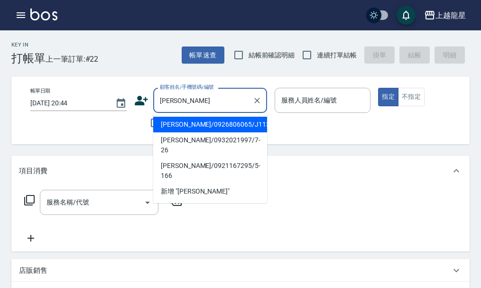
click at [224, 127] on li "[PERSON_NAME]/0926806065/J113" at bounding box center [210, 125] width 114 height 16
type input "[PERSON_NAME]/0926806065/J113"
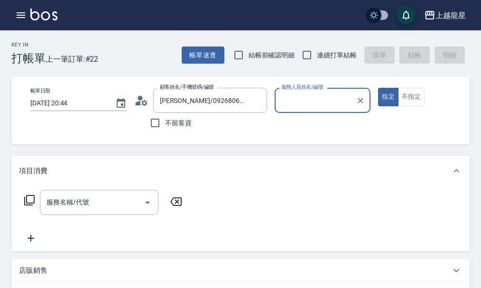
type input "Alisa-10"
click at [60, 211] on input "服務名稱/代號" at bounding box center [92, 202] width 96 height 17
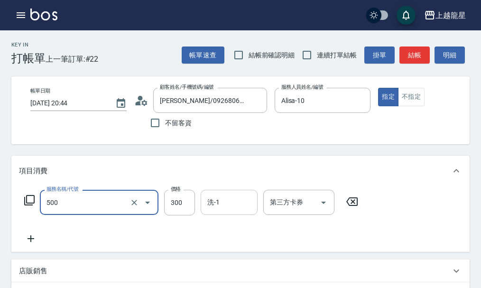
click at [209, 214] on div "洗-1 洗-1" at bounding box center [229, 202] width 57 height 25
type input "一般洗髮(500)"
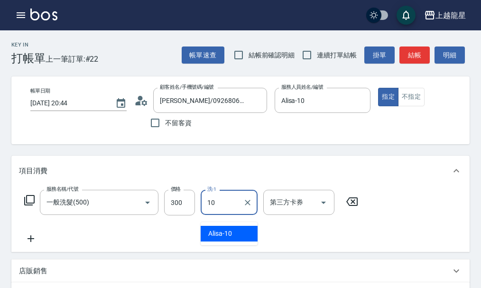
type input "Alisa-10"
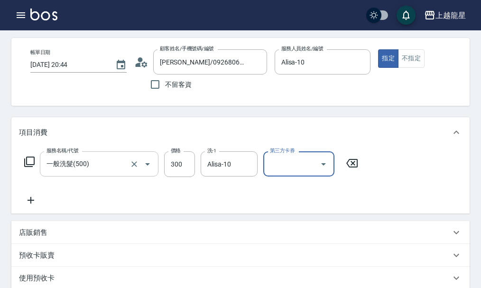
scroll to position [95, 0]
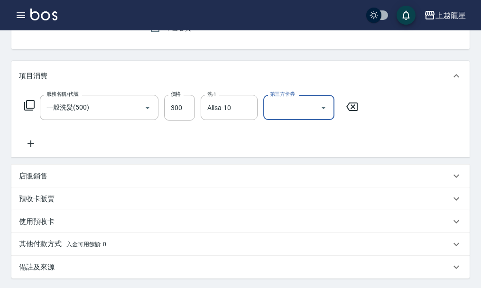
click at [35, 149] on icon at bounding box center [31, 143] width 24 height 11
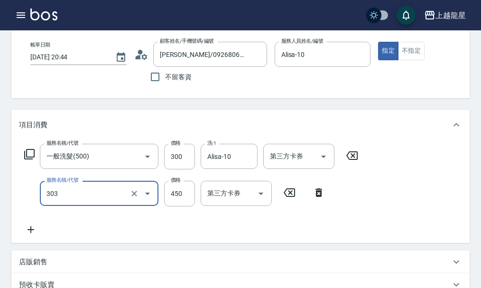
scroll to position [0, 0]
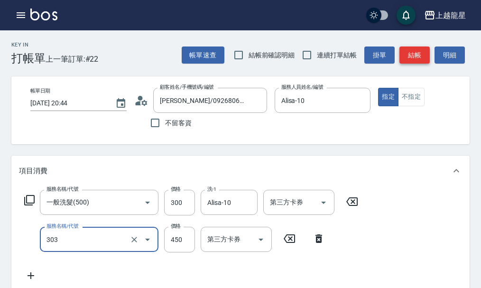
type input "剪髮(303)"
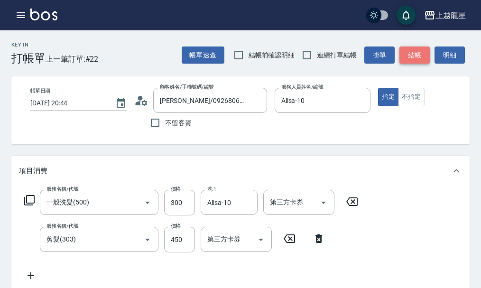
click at [415, 55] on button "結帳" at bounding box center [415, 56] width 30 height 18
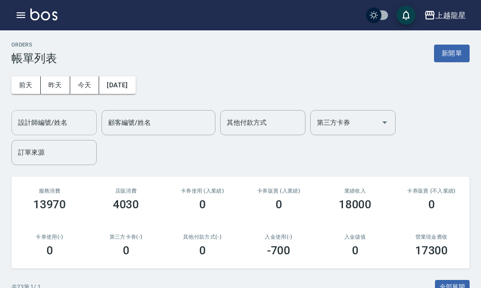
click at [65, 117] on input "設計師編號/姓名" at bounding box center [54, 122] width 77 height 17
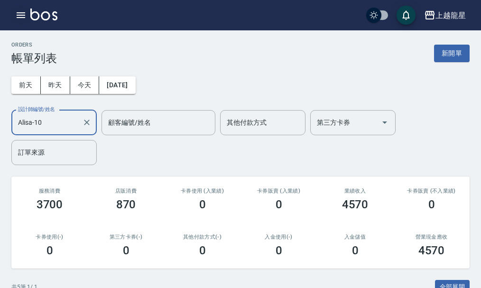
type input "Alisa-10"
click at [21, 15] on icon "button" at bounding box center [21, 15] width 9 height 6
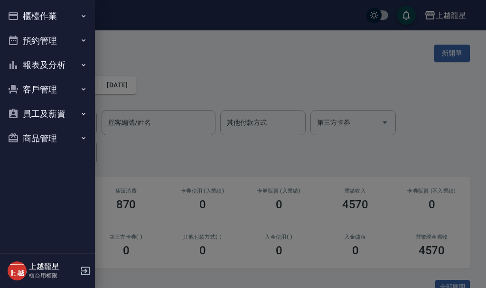
click at [57, 62] on button "報表及分析" at bounding box center [47, 65] width 87 height 25
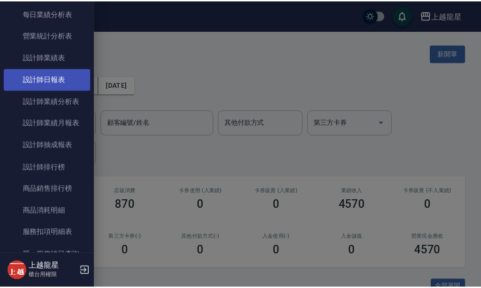
scroll to position [332, 0]
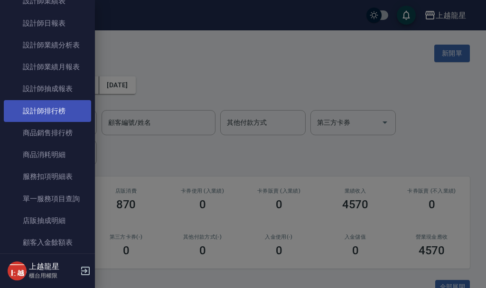
click at [56, 113] on link "設計師排行榜" at bounding box center [47, 111] width 87 height 22
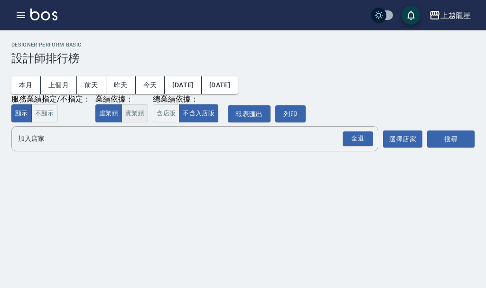
click at [130, 113] on button "實業績" at bounding box center [134, 113] width 27 height 19
click at [124, 147] on input "加入店家" at bounding box center [188, 138] width 344 height 17
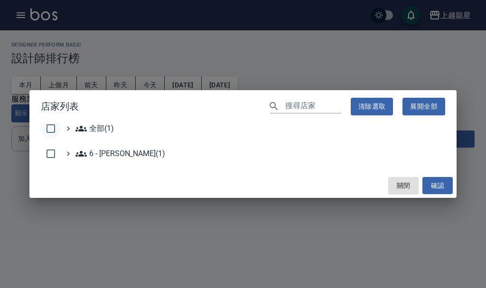
click at [48, 124] on input "checkbox" at bounding box center [51, 129] width 20 height 20
checkbox input "true"
click at [436, 183] on button "確認" at bounding box center [437, 186] width 30 height 18
checkbox input "false"
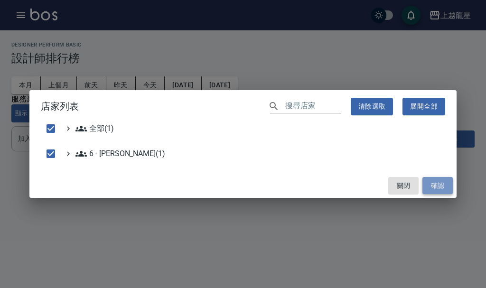
checkbox input "false"
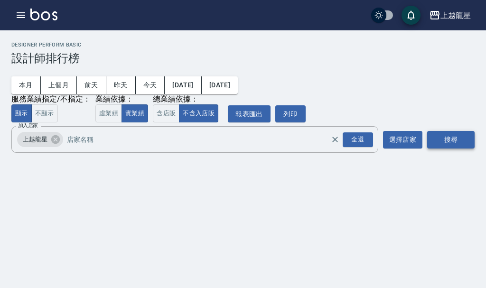
click at [442, 144] on button "搜尋" at bounding box center [450, 140] width 47 height 18
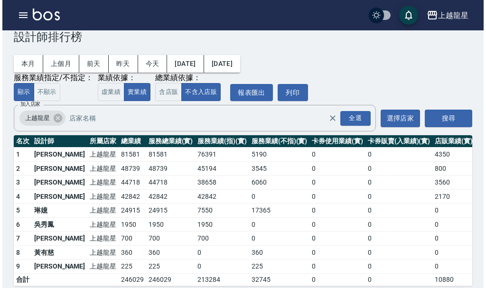
scroll to position [39, 0]
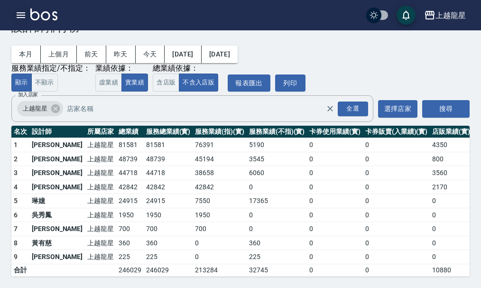
click at [18, 19] on icon "button" at bounding box center [20, 14] width 11 height 11
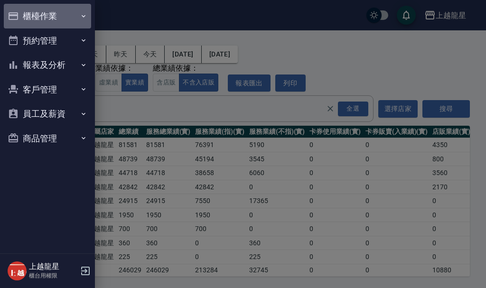
click at [28, 18] on button "櫃檯作業" at bounding box center [47, 16] width 87 height 25
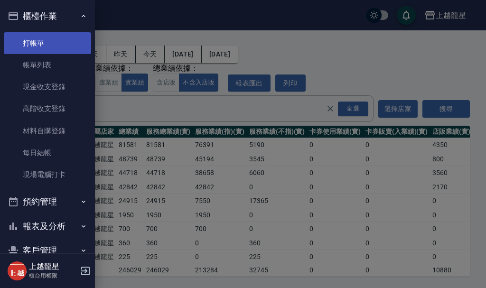
click at [41, 43] on link "打帳單" at bounding box center [47, 43] width 87 height 22
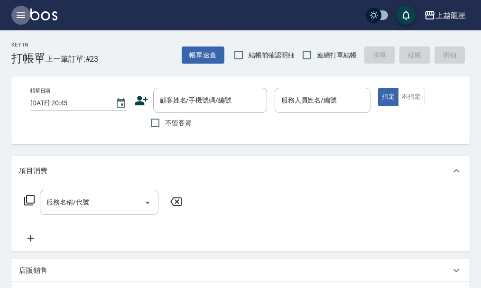
click at [19, 16] on icon "button" at bounding box center [21, 15] width 9 height 6
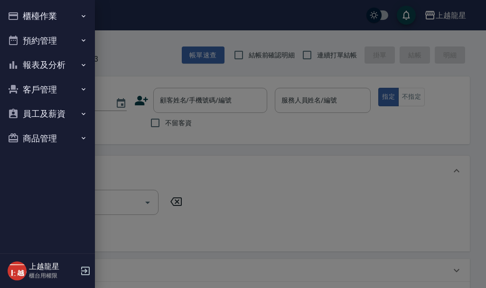
click at [37, 59] on button "報表及分析" at bounding box center [47, 65] width 87 height 25
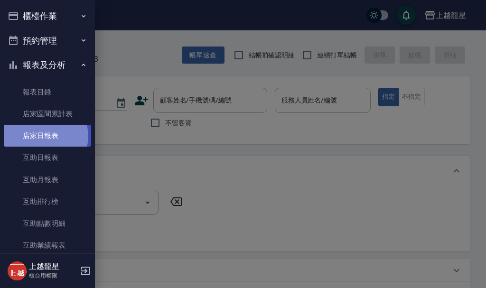
click at [45, 136] on link "店家日報表" at bounding box center [47, 136] width 87 height 22
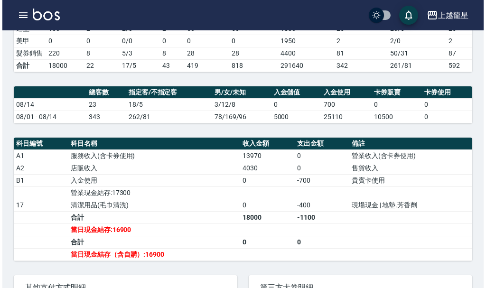
scroll to position [285, 0]
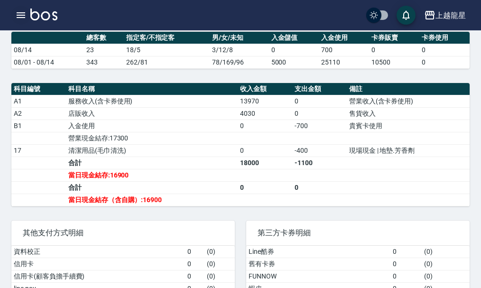
click at [25, 18] on icon "button" at bounding box center [21, 15] width 9 height 6
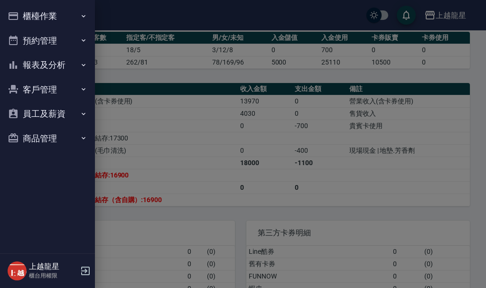
click at [49, 15] on button "櫃檯作業" at bounding box center [47, 16] width 87 height 25
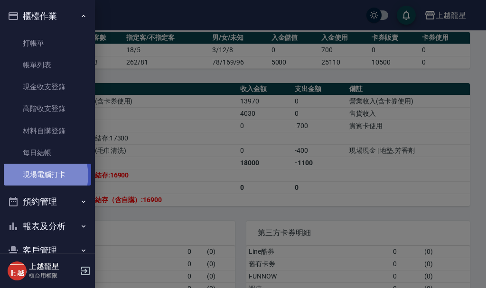
click at [39, 176] on link "現場電腦打卡" at bounding box center [47, 175] width 87 height 22
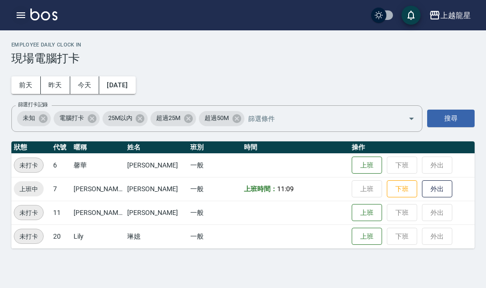
click at [28, 18] on button "button" at bounding box center [20, 15] width 19 height 19
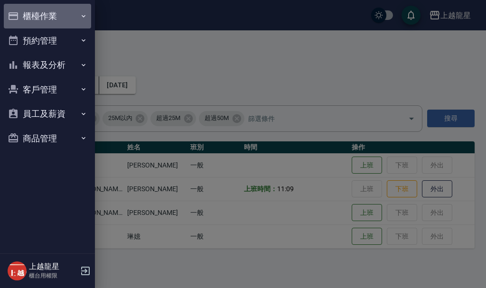
click at [20, 14] on button "櫃檯作業" at bounding box center [47, 16] width 87 height 25
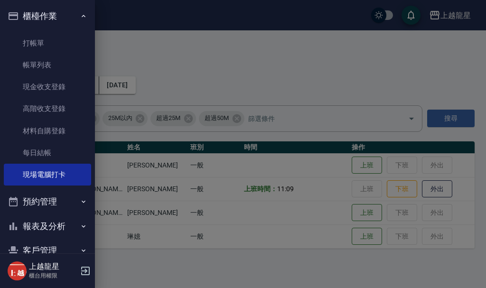
click at [63, 14] on button "櫃檯作業" at bounding box center [47, 16] width 87 height 25
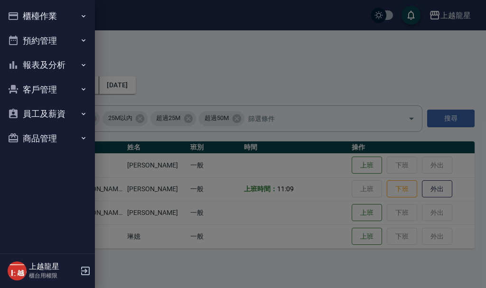
click at [45, 69] on button "報表及分析" at bounding box center [47, 65] width 87 height 25
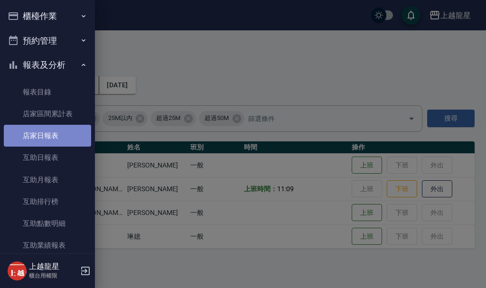
drag, startPoint x: 52, startPoint y: 137, endPoint x: 15, endPoint y: 110, distance: 45.9
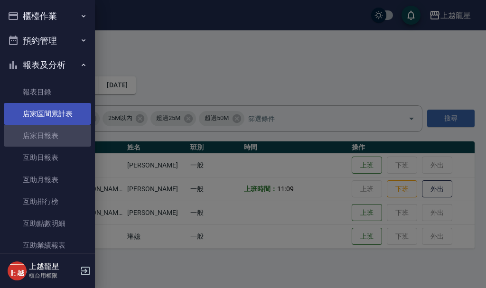
click at [52, 137] on link "店家日報表" at bounding box center [47, 136] width 87 height 22
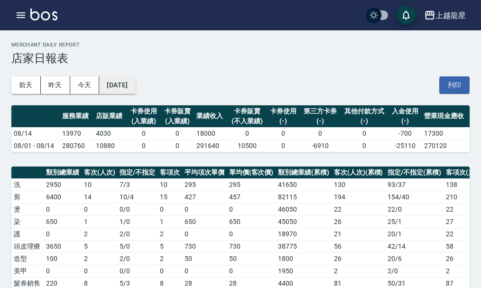
click at [135, 87] on button "[DATE]" at bounding box center [117, 85] width 36 height 18
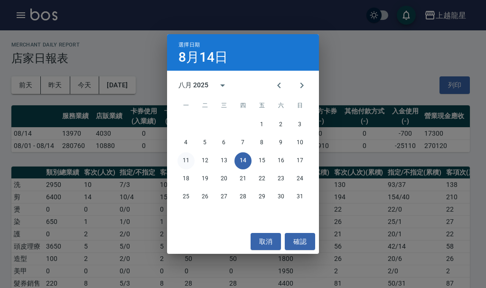
click at [188, 161] on button "11" at bounding box center [185, 160] width 17 height 17
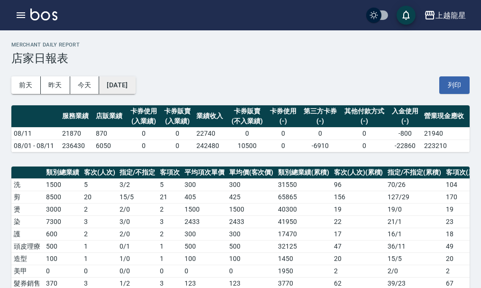
click at [129, 85] on button "[DATE]" at bounding box center [117, 85] width 36 height 18
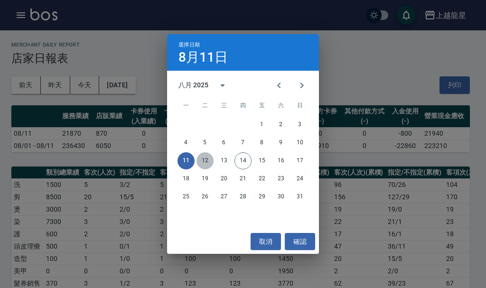
click at [205, 160] on button "12" at bounding box center [204, 160] width 17 height 17
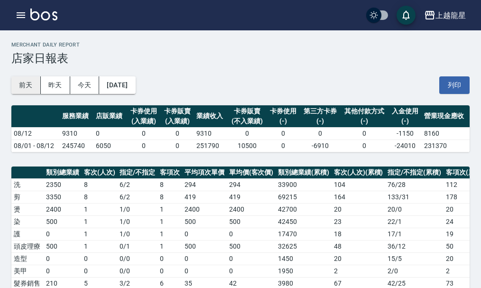
click at [19, 87] on button "前天" at bounding box center [25, 85] width 29 height 18
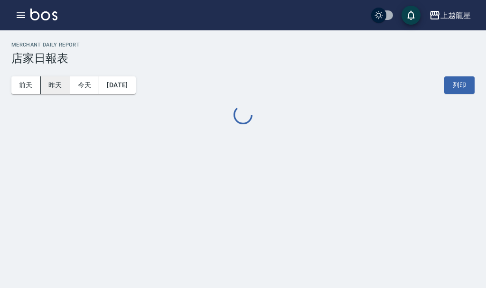
click at [60, 87] on button "昨天" at bounding box center [55, 85] width 29 height 18
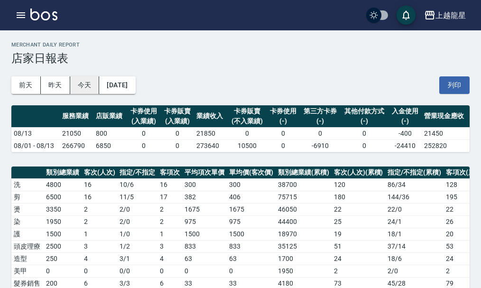
click at [84, 88] on button "今天" at bounding box center [84, 85] width 29 height 18
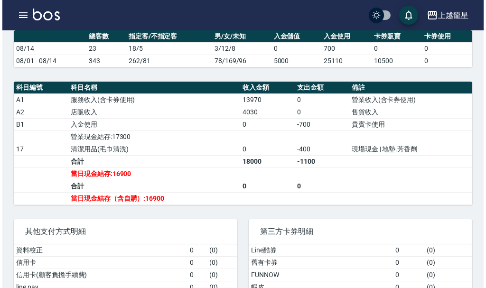
scroll to position [332, 0]
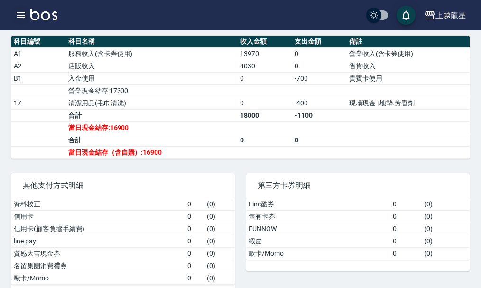
click at [19, 9] on button "button" at bounding box center [20, 15] width 19 height 19
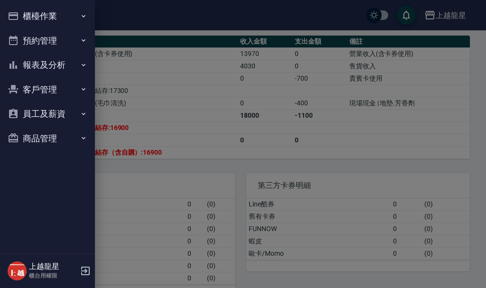
click at [47, 18] on button "櫃檯作業" at bounding box center [47, 16] width 87 height 25
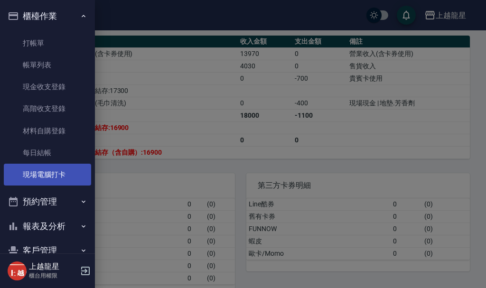
click at [37, 180] on link "現場電腦打卡" at bounding box center [47, 175] width 87 height 22
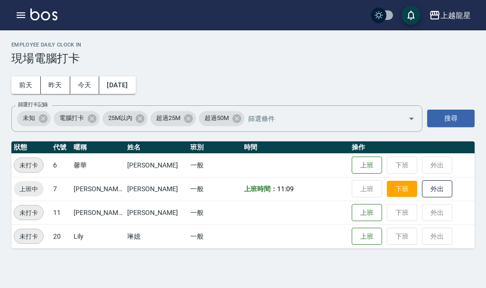
click at [396, 182] on button "下班" at bounding box center [402, 189] width 30 height 17
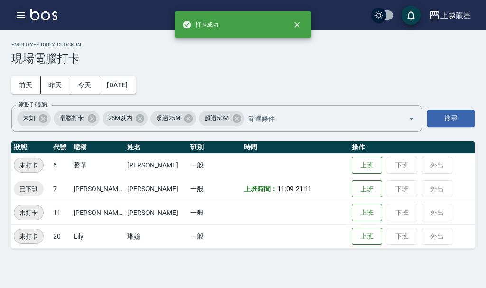
click at [20, 21] on button "button" at bounding box center [20, 15] width 19 height 19
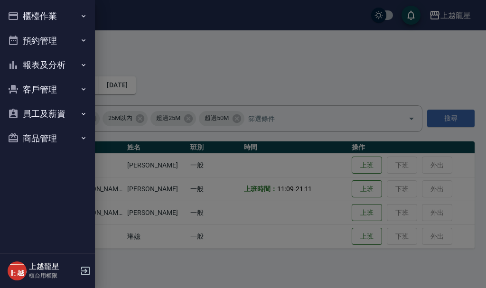
click at [23, 15] on button "櫃檯作業" at bounding box center [47, 16] width 87 height 25
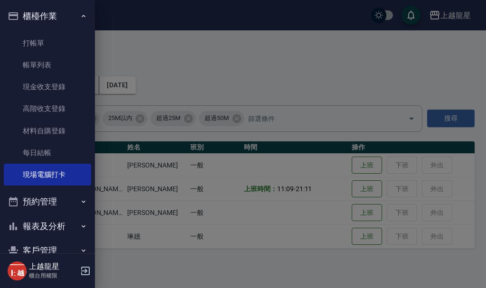
click at [70, 12] on button "櫃檯作業" at bounding box center [47, 16] width 87 height 25
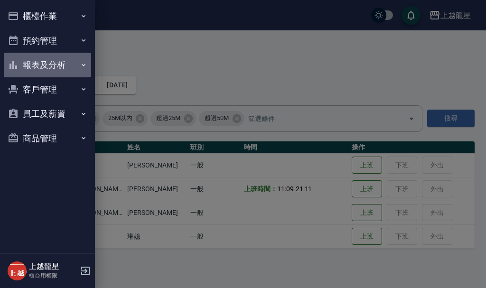
click at [54, 67] on button "報表及分析" at bounding box center [47, 65] width 87 height 25
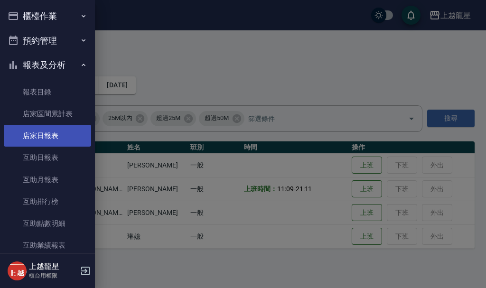
click at [53, 142] on link "店家日報表" at bounding box center [47, 136] width 87 height 22
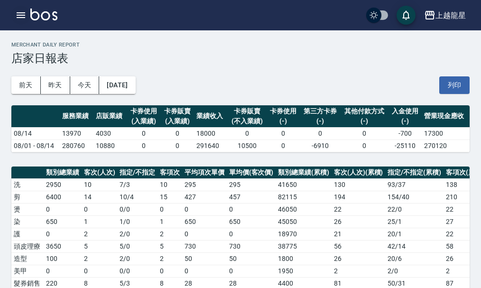
click at [17, 15] on icon "button" at bounding box center [21, 15] width 9 height 6
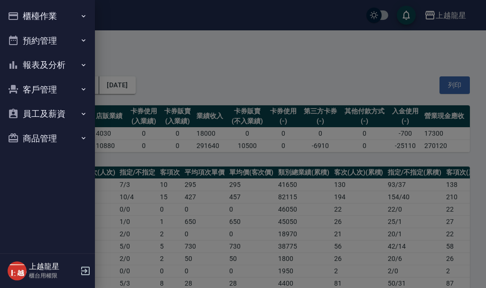
click at [27, 15] on button "櫃檯作業" at bounding box center [47, 16] width 87 height 25
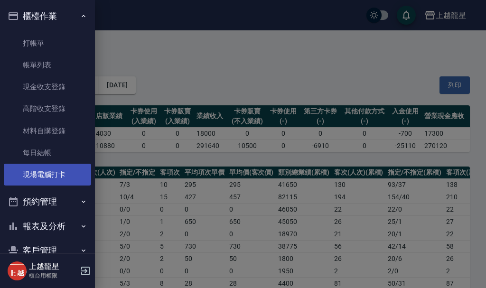
click at [44, 173] on link "現場電腦打卡" at bounding box center [47, 175] width 87 height 22
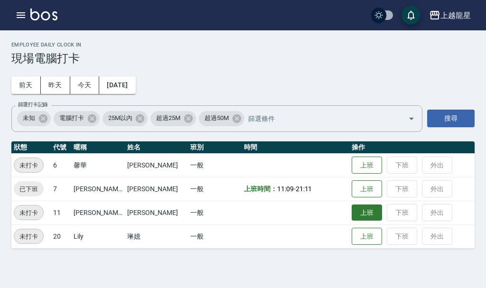
click at [361, 215] on button "上班" at bounding box center [367, 213] width 30 height 17
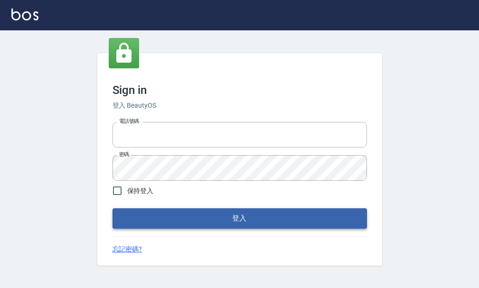
type input "25033354"
click at [214, 214] on button "登入" at bounding box center [239, 218] width 254 height 20
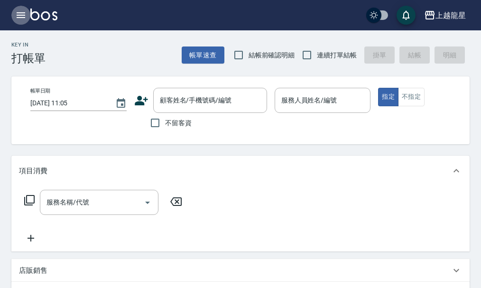
click at [26, 13] on icon "button" at bounding box center [20, 14] width 11 height 11
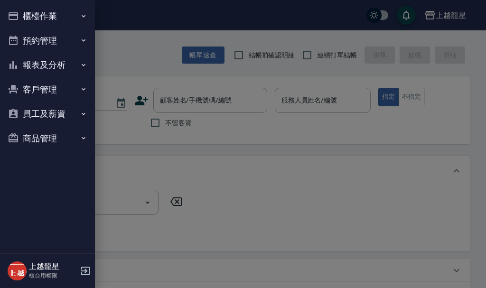
click at [48, 16] on button "櫃檯作業" at bounding box center [47, 16] width 87 height 25
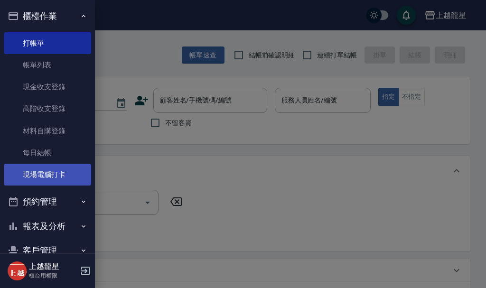
click at [40, 168] on link "現場電腦打卡" at bounding box center [47, 175] width 87 height 22
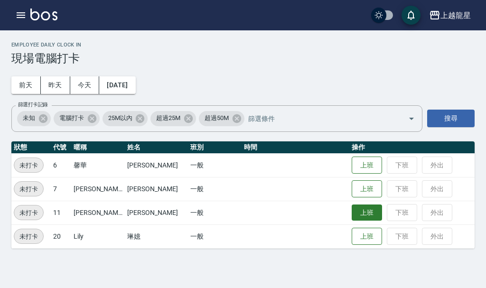
click at [361, 213] on button "上班" at bounding box center [367, 213] width 30 height 17
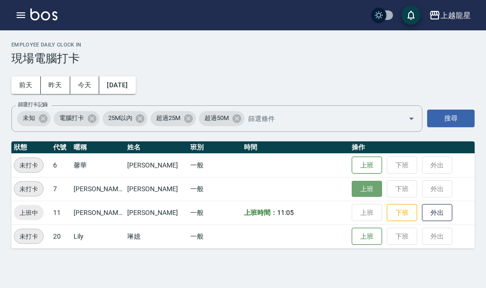
click at [359, 182] on button "上班" at bounding box center [367, 189] width 30 height 17
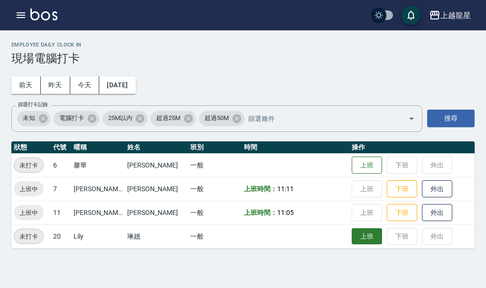
click at [364, 243] on button "上班" at bounding box center [367, 236] width 30 height 17
